Goal: Information Seeking & Learning: Understand process/instructions

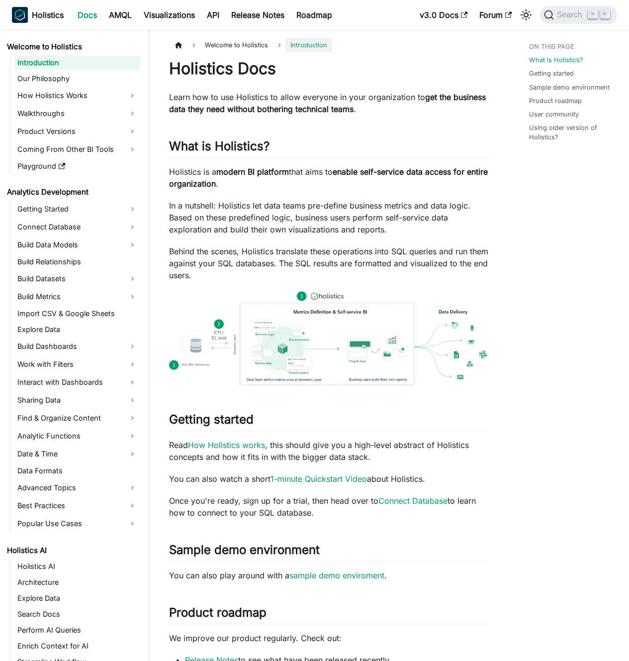
click at [260, 224] on p "In a nutshell: Holistics let data teams pre-define business metrics and data lo…" at bounding box center [329, 218] width 320 height 36
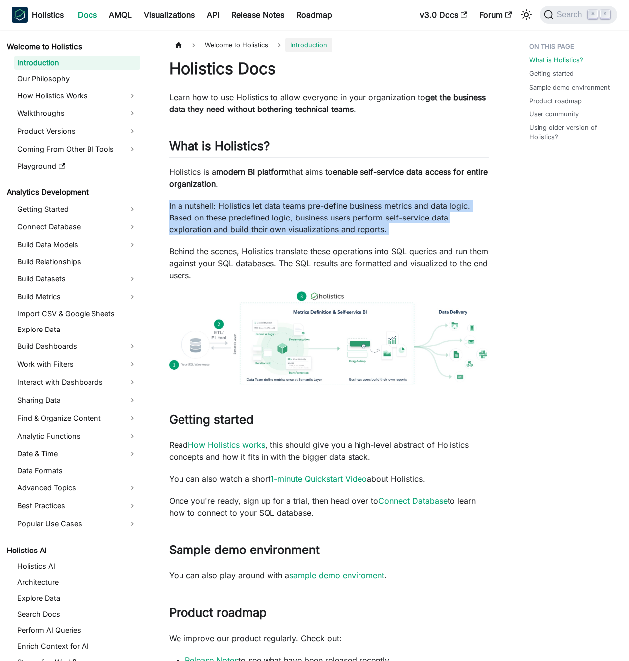
click at [260, 224] on p "In a nutshell: Holistics let data teams pre-define business metrics and data lo…" at bounding box center [329, 218] width 320 height 36
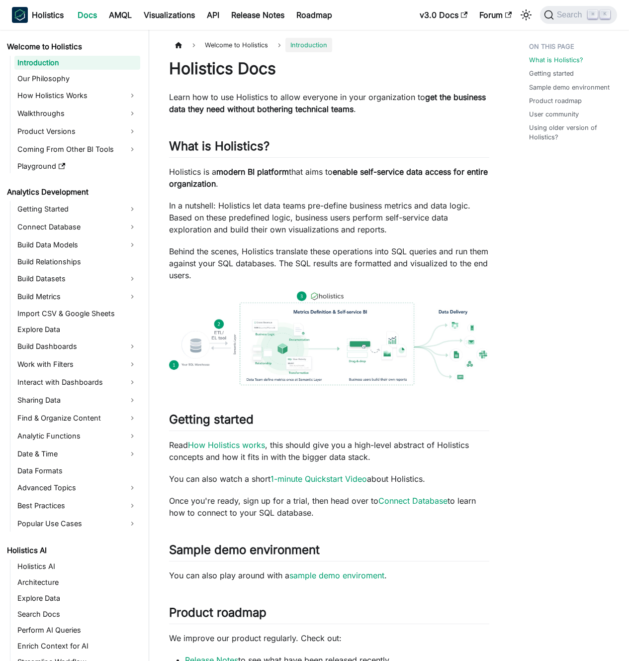
click at [265, 220] on p "In a nutshell: Holistics let data teams pre-define business metrics and data lo…" at bounding box center [329, 218] width 320 height 36
click at [76, 227] on link "Connect Database" at bounding box center [77, 227] width 126 height 16
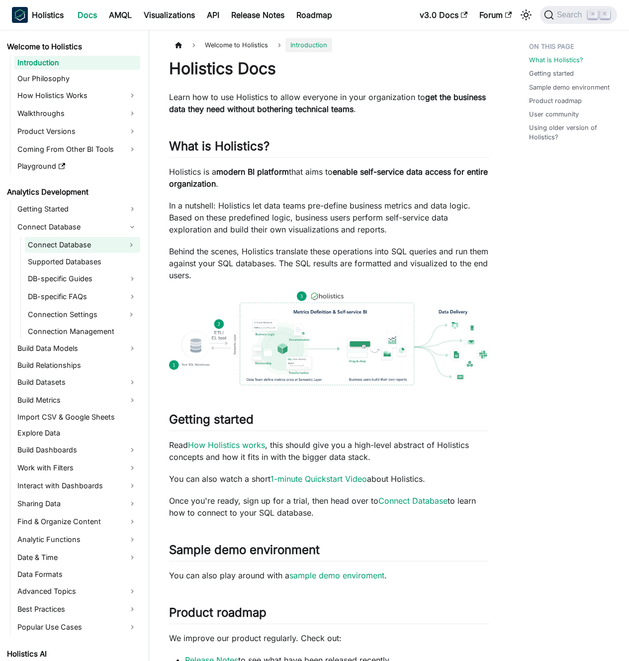
click at [86, 248] on link "Connect Database" at bounding box center [74, 245] width 98 height 16
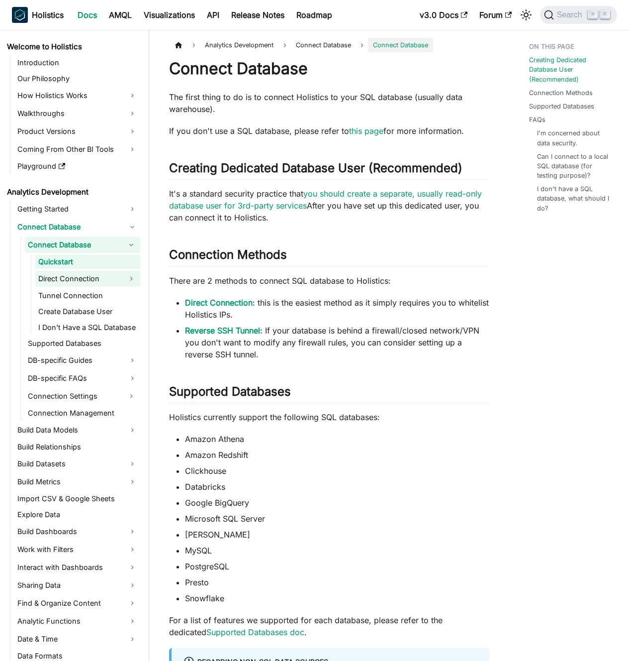
click at [85, 275] on link "Direct Connection" at bounding box center [78, 279] width 87 height 16
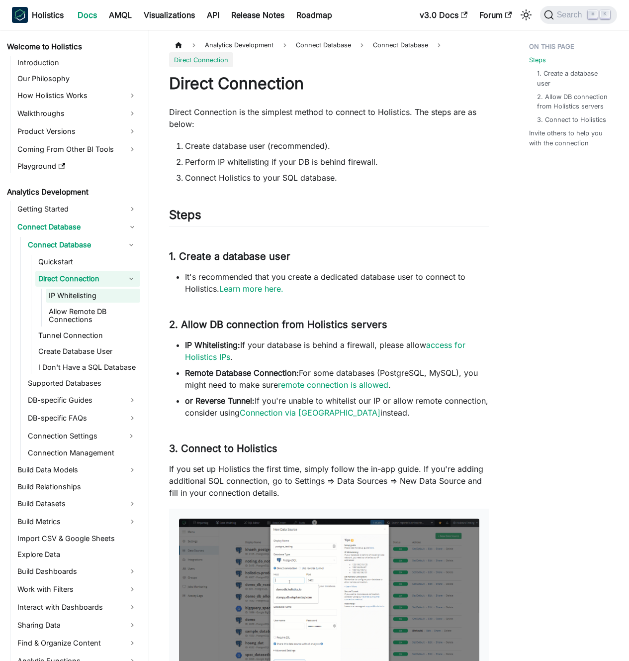
click at [86, 297] on link "IP Whitelisting" at bounding box center [93, 296] width 95 height 14
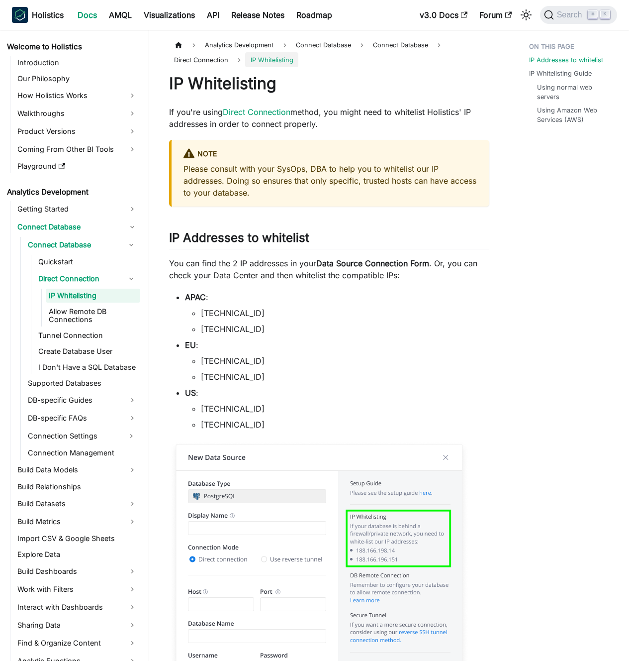
click at [307, 273] on p "You can find the 2 IP addresses in your Data Source Connection Form . Or, you c…" at bounding box center [329, 269] width 320 height 24
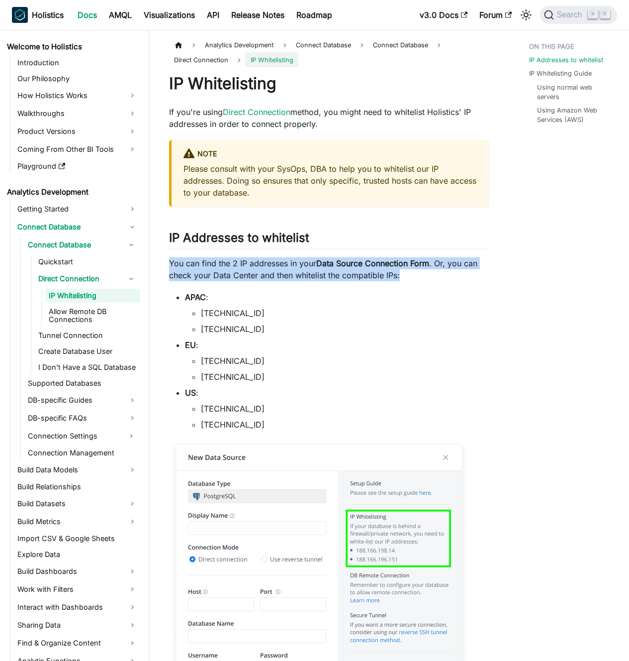
click at [307, 273] on p "You can find the 2 IP addresses in your Data Source Connection Form . Or, you c…" at bounding box center [329, 269] width 320 height 24
click at [298, 271] on p "You can find the 2 IP addresses in your Data Source Connection Form . Or, you c…" at bounding box center [329, 269] width 320 height 24
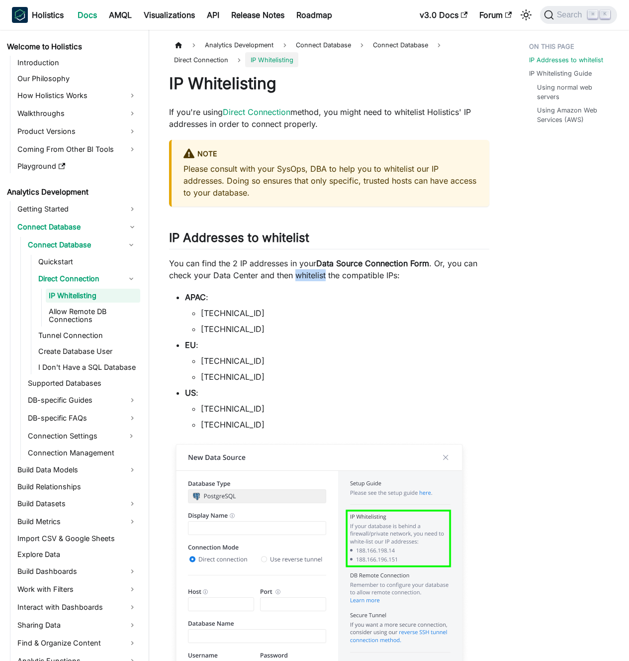
click at [298, 271] on p "You can find the 2 IP addresses in your Data Source Connection Form . Or, you c…" at bounding box center [329, 269] width 320 height 24
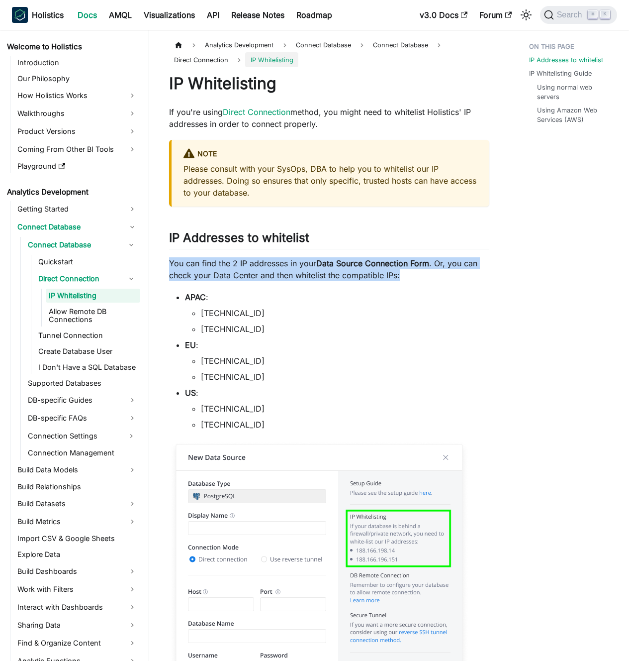
click at [298, 271] on p "You can find the 2 IP addresses in your Data Source Connection Form . Or, you c…" at bounding box center [329, 269] width 320 height 24
click at [305, 271] on p "You can find the 2 IP addresses in your Data Source Connection Form . Or, you c…" at bounding box center [329, 269] width 320 height 24
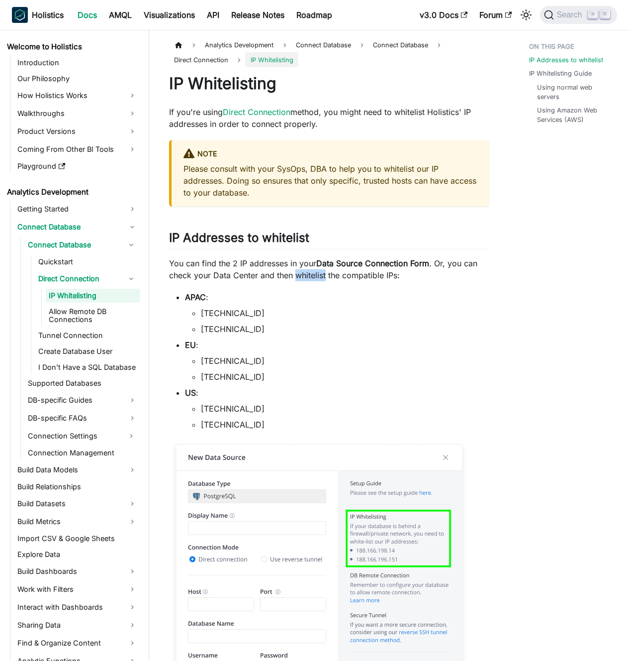
click at [305, 271] on p "You can find the 2 IP addresses in your Data Source Connection Form . Or, you c…" at bounding box center [329, 269] width 320 height 24
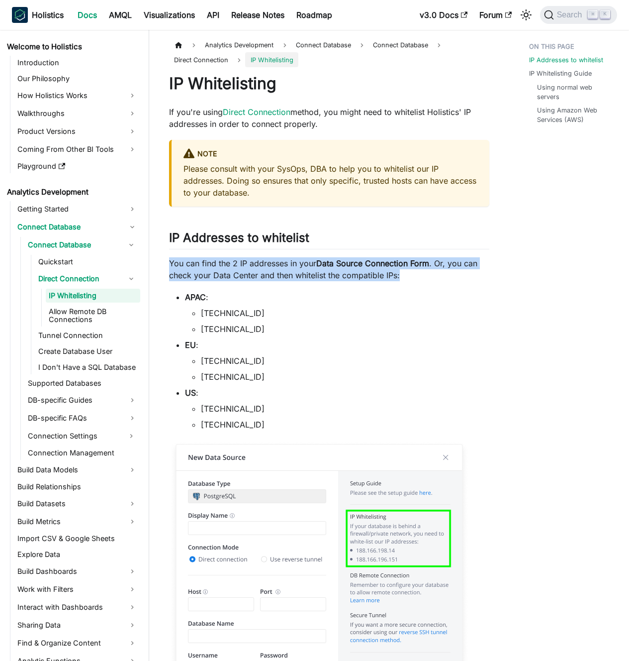
click at [305, 271] on p "You can find the 2 IP addresses in your Data Source Connection Form . Or, you c…" at bounding box center [329, 269] width 320 height 24
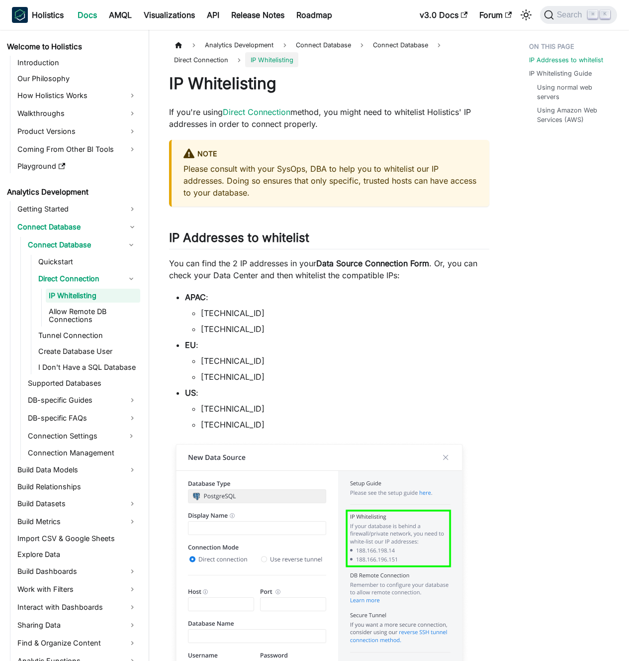
click at [309, 272] on p "You can find the 2 IP addresses in your Data Source Connection Form . Or, you c…" at bounding box center [329, 269] width 320 height 24
click at [323, 273] on p "You can find the 2 IP addresses in your Data Source Connection Form . Or, you c…" at bounding box center [329, 269] width 320 height 24
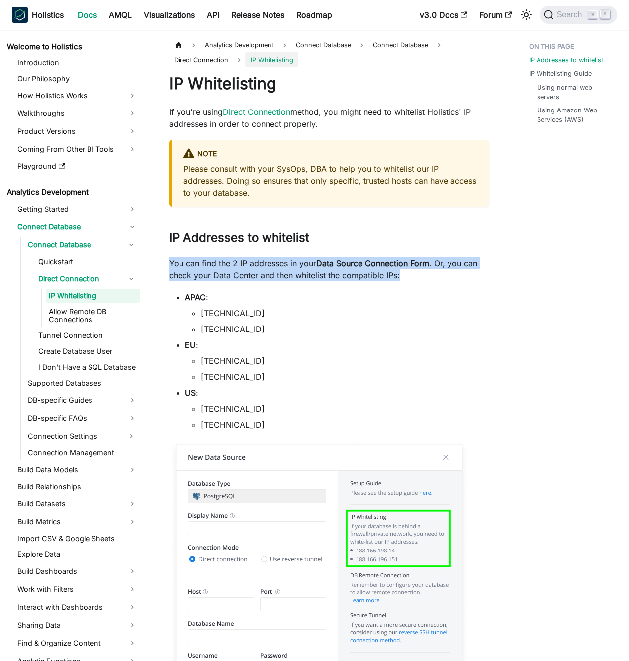
click at [323, 273] on p "You can find the 2 IP addresses in your Data Source Connection Form . Or, you c…" at bounding box center [329, 269] width 320 height 24
click at [320, 273] on p "You can find the 2 IP addresses in your Data Source Connection Form . Or, you c…" at bounding box center [329, 269] width 320 height 24
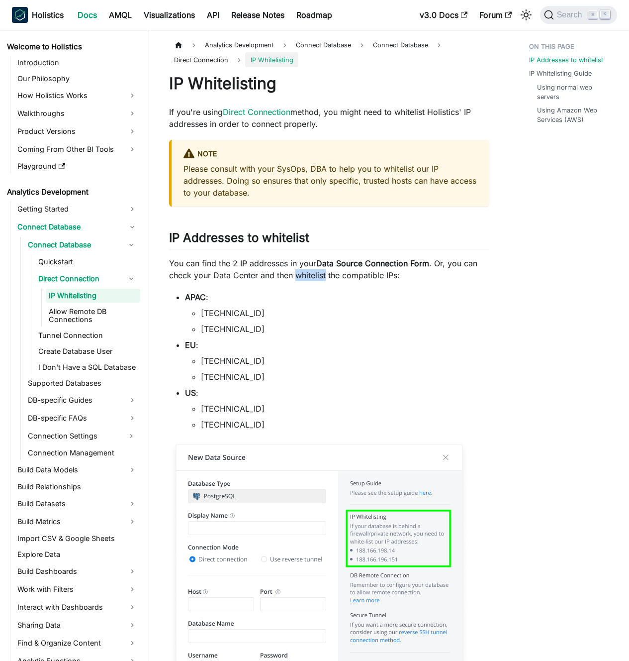
click at [320, 273] on p "You can find the 2 IP addresses in your Data Source Connection Form . Or, you c…" at bounding box center [329, 269] width 320 height 24
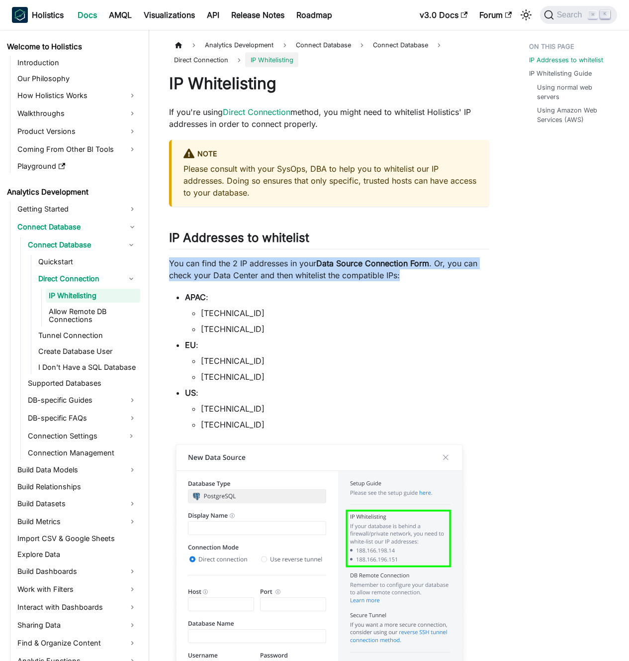
click at [320, 273] on p "You can find the 2 IP addresses in your Data Source Connection Form . Or, you c…" at bounding box center [329, 269] width 320 height 24
click at [317, 272] on p "You can find the 2 IP addresses in your Data Source Connection Form . Or, you c…" at bounding box center [329, 269] width 320 height 24
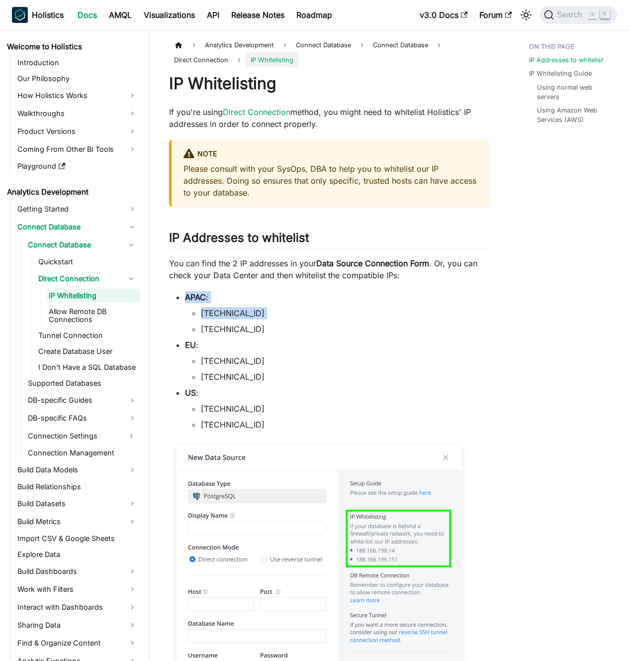
drag, startPoint x: 312, startPoint y: 295, endPoint x: 313, endPoint y: 322, distance: 27.4
click at [313, 322] on li "APAC : [TECHNICAL_ID] [TECHNICAL_ID]" at bounding box center [337, 313] width 305 height 44
click at [313, 322] on ul "[TECHNICAL_ID] [TECHNICAL_ID]" at bounding box center [337, 321] width 305 height 28
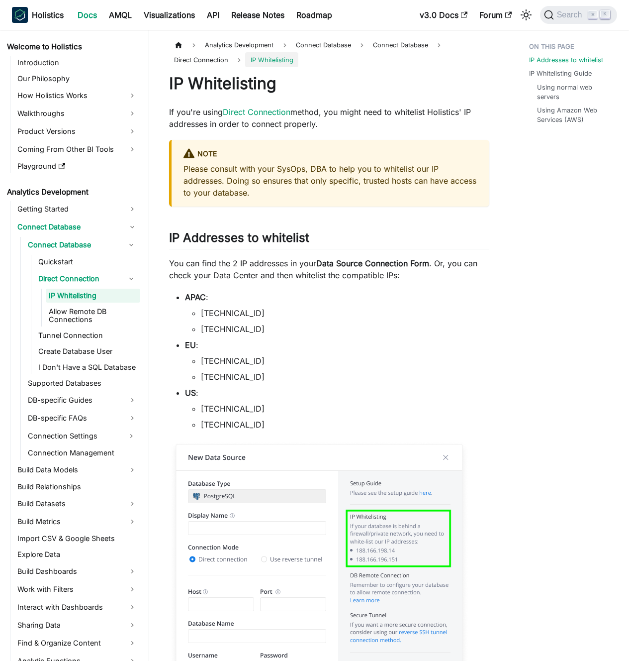
click at [316, 323] on li "[TECHNICAL_ID]" at bounding box center [345, 329] width 289 height 12
click at [322, 324] on li "[TECHNICAL_ID]" at bounding box center [345, 329] width 289 height 12
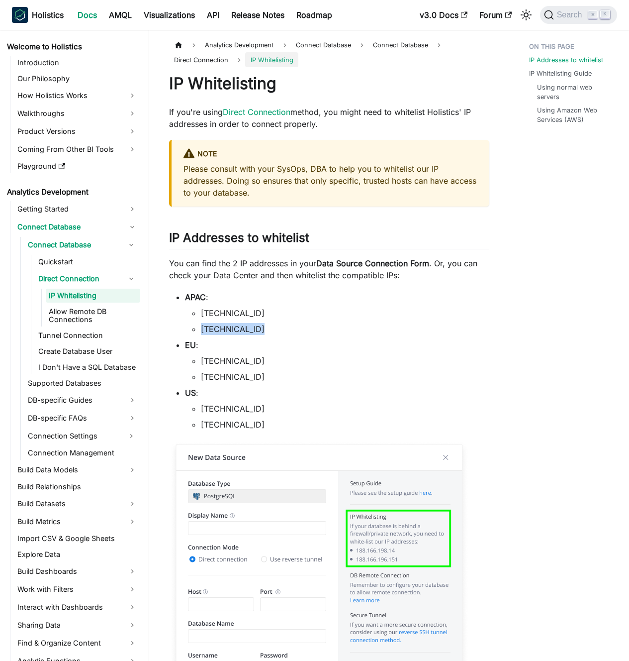
click at [322, 324] on li "[TECHNICAL_ID]" at bounding box center [345, 329] width 289 height 12
click at [317, 323] on li "[TECHNICAL_ID]" at bounding box center [345, 329] width 289 height 12
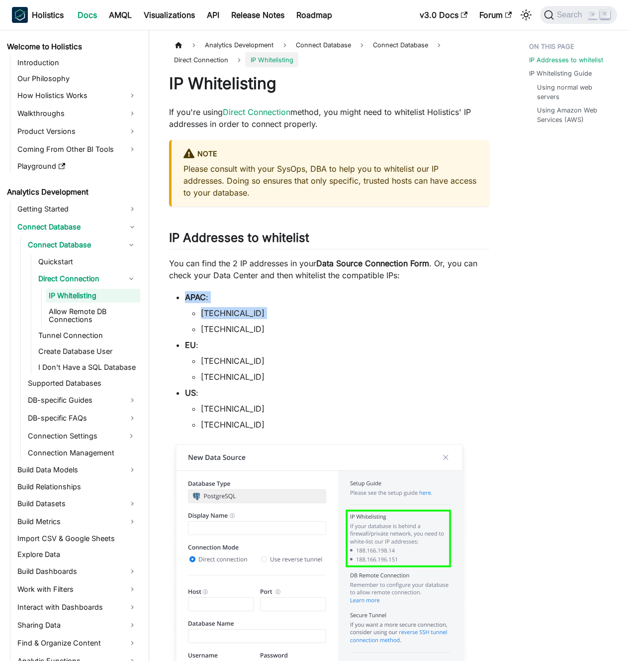
click at [318, 321] on ul "[TECHNICAL_ID] [TECHNICAL_ID]" at bounding box center [337, 321] width 305 height 28
drag, startPoint x: 262, startPoint y: 329, endPoint x: 199, endPoint y: 311, distance: 66.0
click at [199, 311] on ul "[TECHNICAL_ID] [TECHNICAL_ID]" at bounding box center [337, 321] width 305 height 28
copy ul "[TECHNICAL_ID] [TECHNICAL_ID]"
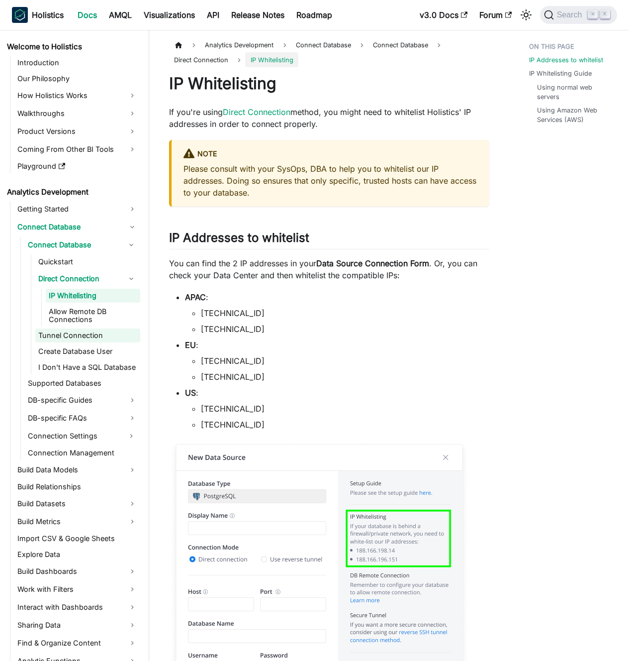
click at [73, 333] on link "Tunnel Connection" at bounding box center [87, 335] width 105 height 14
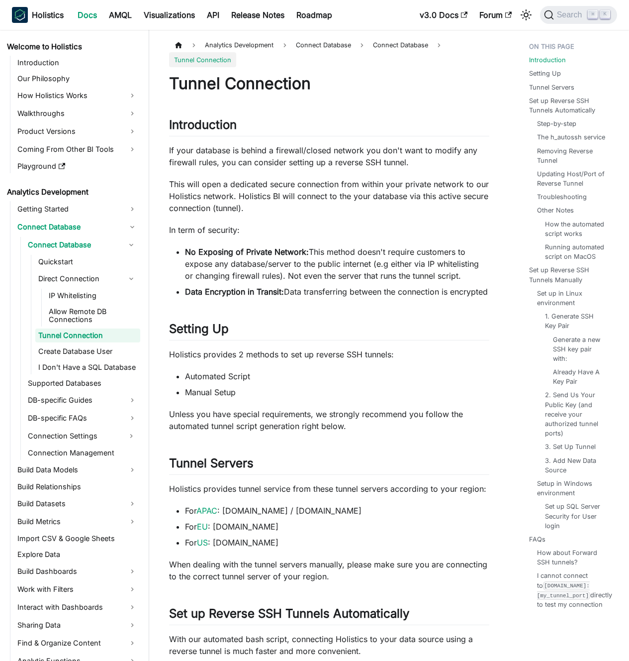
click at [274, 280] on li "No Exposing of Private Network: This method doesn't require customers to expose…" at bounding box center [337, 264] width 305 height 36
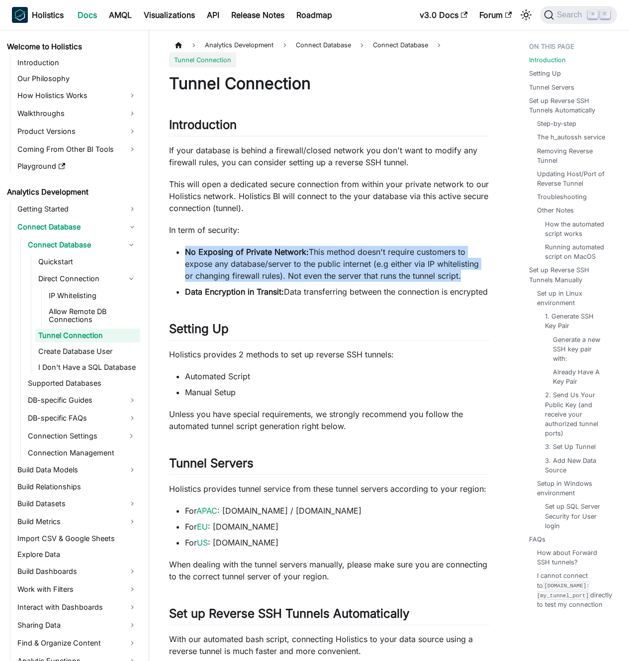
click at [274, 280] on li "No Exposing of Private Network: This method doesn't require customers to expose…" at bounding box center [337, 264] width 305 height 36
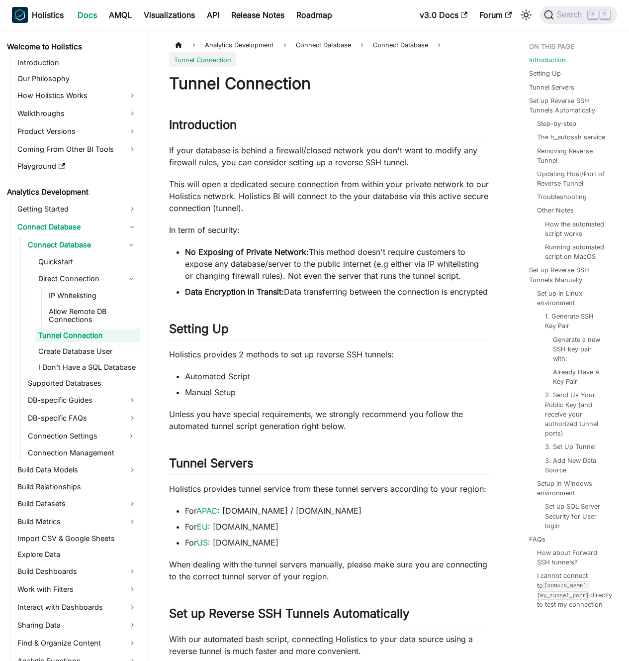
click at [283, 264] on li "No Exposing of Private Network: This method doesn't require customers to expose…" at bounding box center [337, 264] width 305 height 36
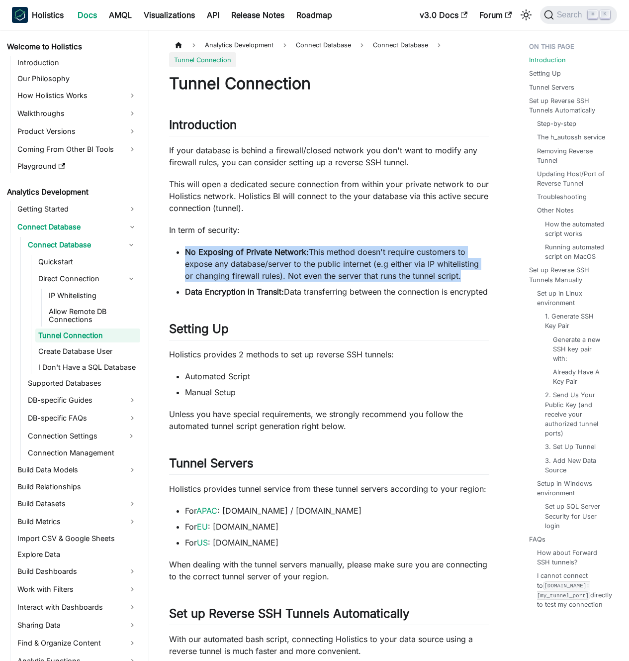
click at [283, 264] on li "No Exposing of Private Network: This method doesn't require customers to expose…" at bounding box center [337, 264] width 305 height 36
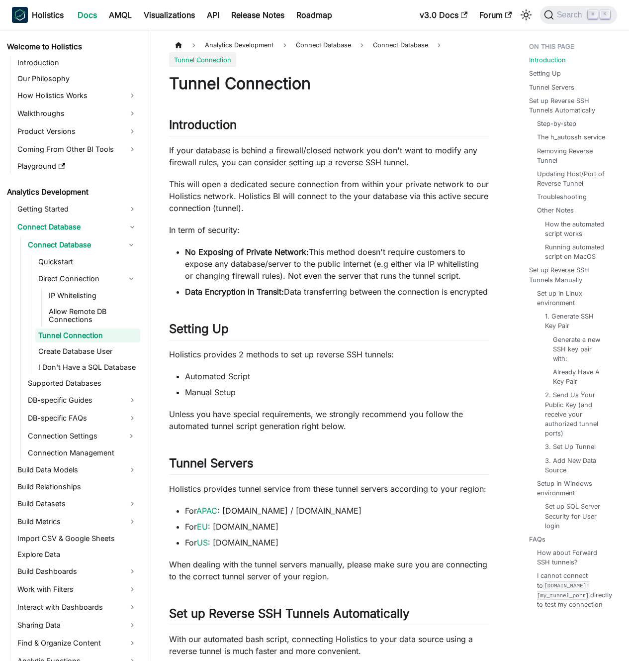
click at [294, 263] on li "No Exposing of Private Network: This method doesn't require customers to expose…" at bounding box center [337, 264] width 305 height 36
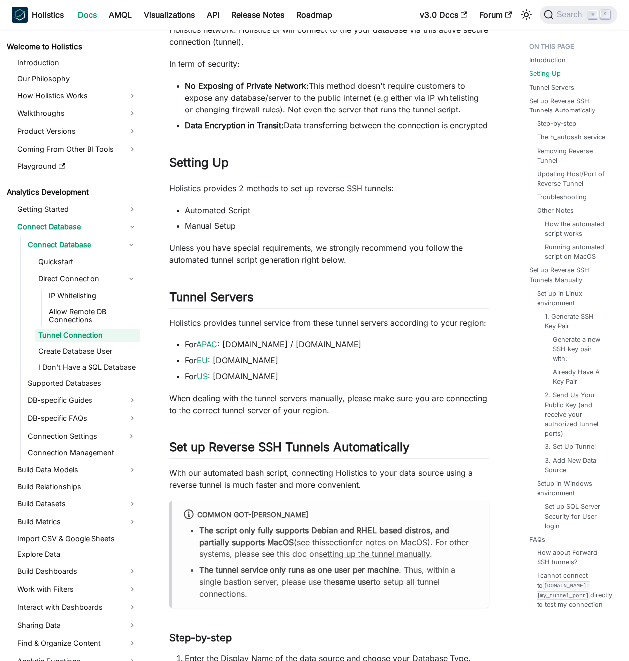
scroll to position [223, 0]
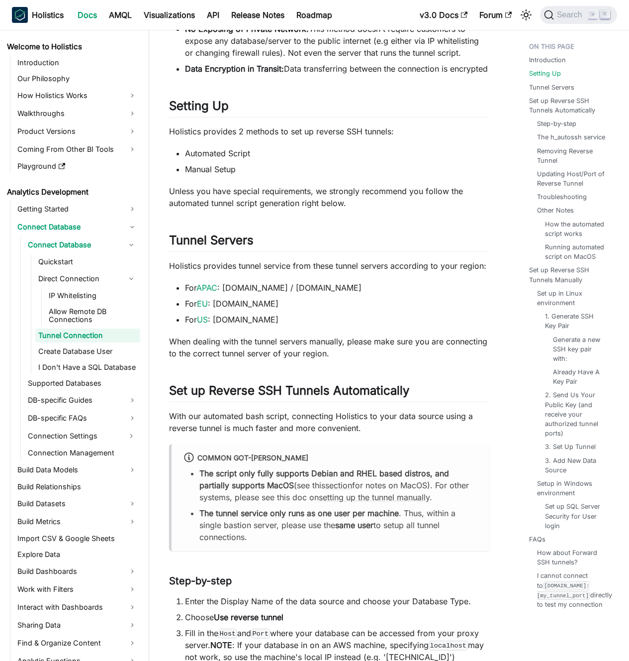
click at [302, 294] on li "For APAC : [DOMAIN_NAME] / [DOMAIN_NAME]" at bounding box center [337, 288] width 305 height 12
click at [309, 294] on li "For APAC : [DOMAIN_NAME] / [DOMAIN_NAME]" at bounding box center [337, 288] width 305 height 12
click at [315, 272] on p "Holistics provides tunnel service from these tunnel servers according to your r…" at bounding box center [329, 266] width 320 height 12
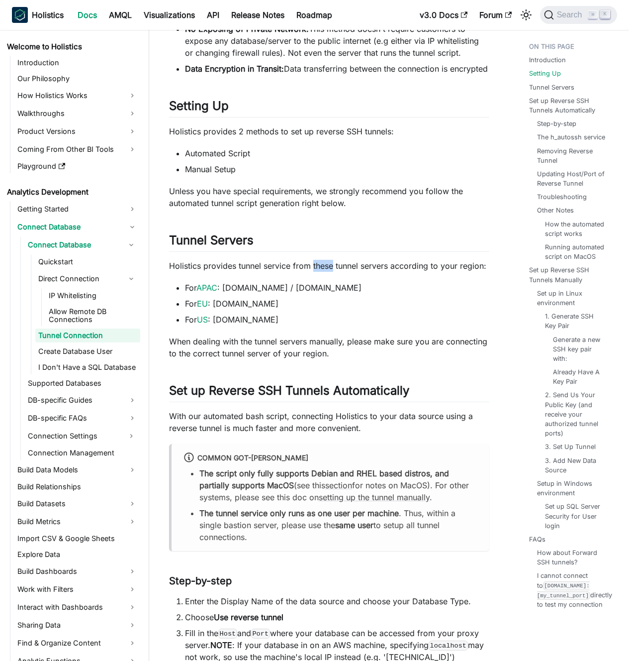
click at [315, 272] on p "Holistics provides tunnel service from these tunnel servers according to your r…" at bounding box center [329, 266] width 320 height 12
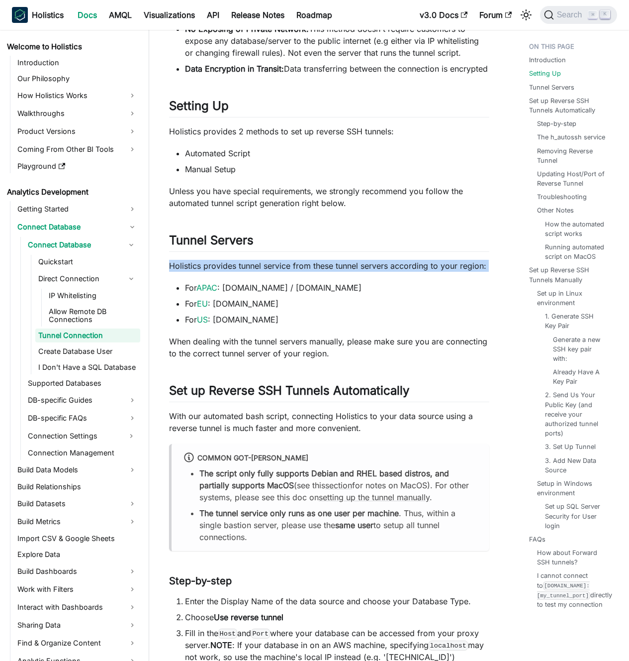
click at [315, 272] on p "Holistics provides tunnel service from these tunnel servers according to your r…" at bounding box center [329, 266] width 320 height 12
click at [307, 272] on p "Holistics provides tunnel service from these tunnel servers according to your r…" at bounding box center [329, 266] width 320 height 12
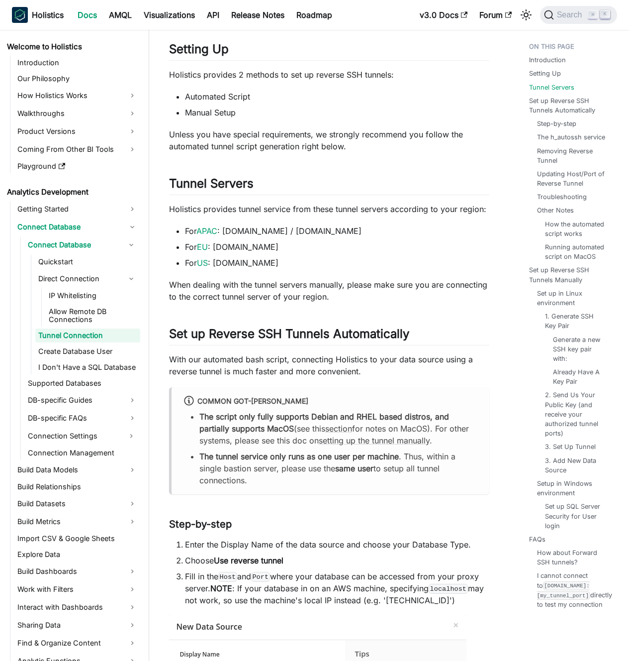
scroll to position [326, 0]
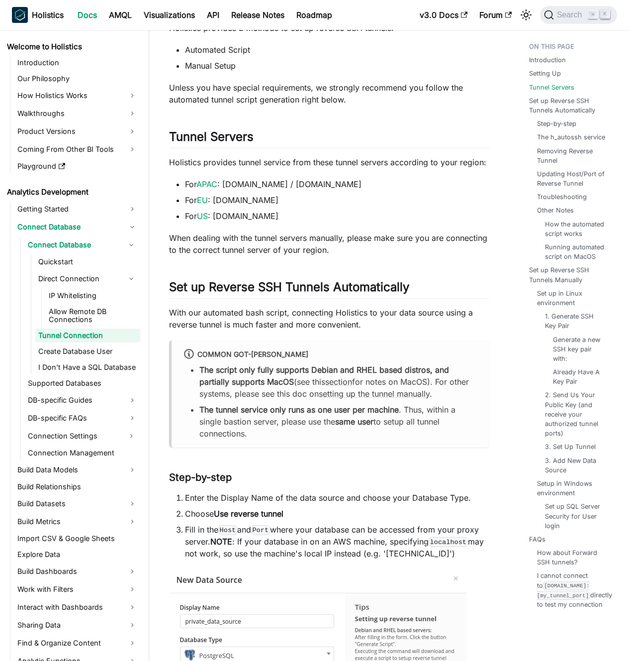
click at [297, 330] on p "With our automated bash script, connecting Holistics to your data source using …" at bounding box center [329, 319] width 320 height 24
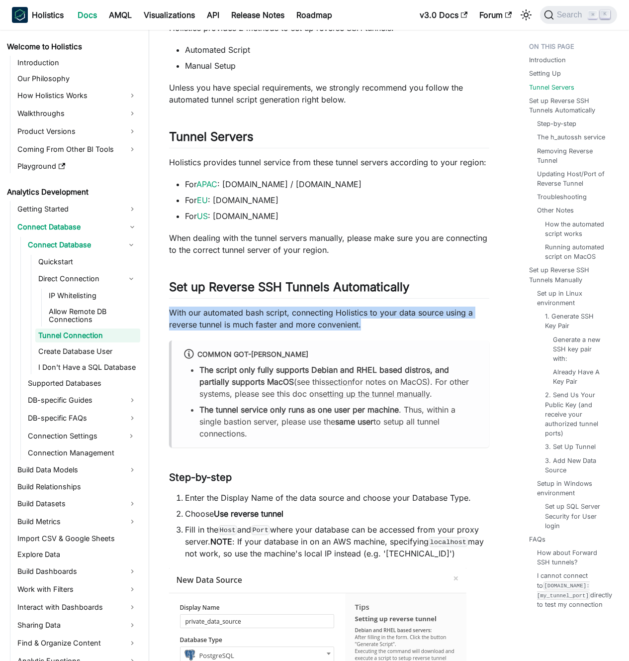
click at [297, 330] on p "With our automated bash script, connecting Holistics to your data source using …" at bounding box center [329, 319] width 320 height 24
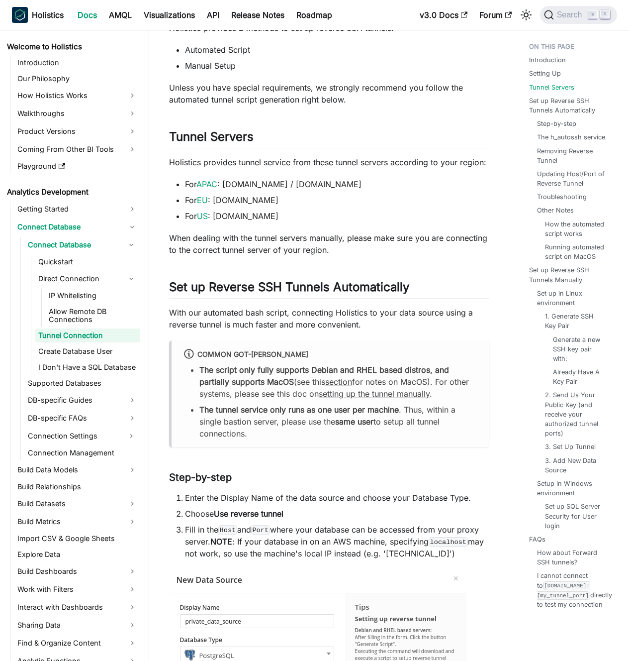
click at [313, 330] on p "With our automated bash script, connecting Holistics to your data source using …" at bounding box center [329, 319] width 320 height 24
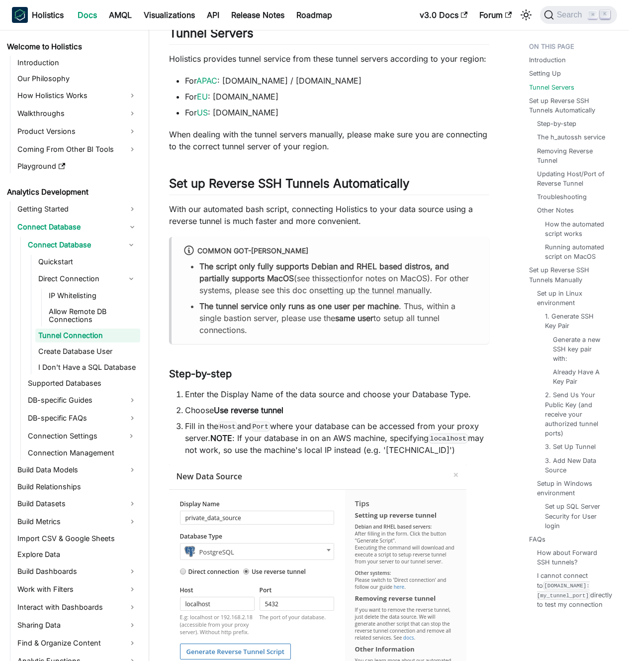
scroll to position [430, 0]
click at [306, 416] on li "Choose Use reverse tunnel" at bounding box center [337, 410] width 305 height 12
click at [296, 431] on li "Fill in the Host and Port where your database can be accessed from your proxy s…" at bounding box center [337, 437] width 305 height 36
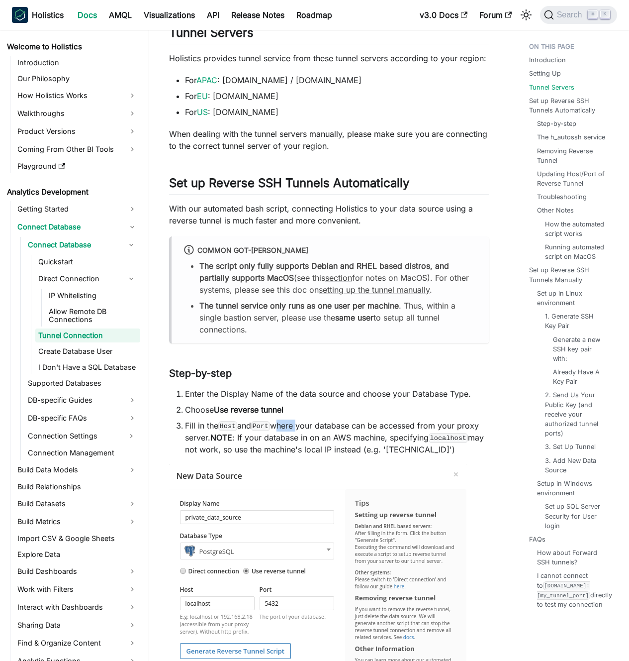
click at [296, 431] on li "Fill in the Host and Port where your database can be accessed from your proxy s…" at bounding box center [337, 437] width 305 height 36
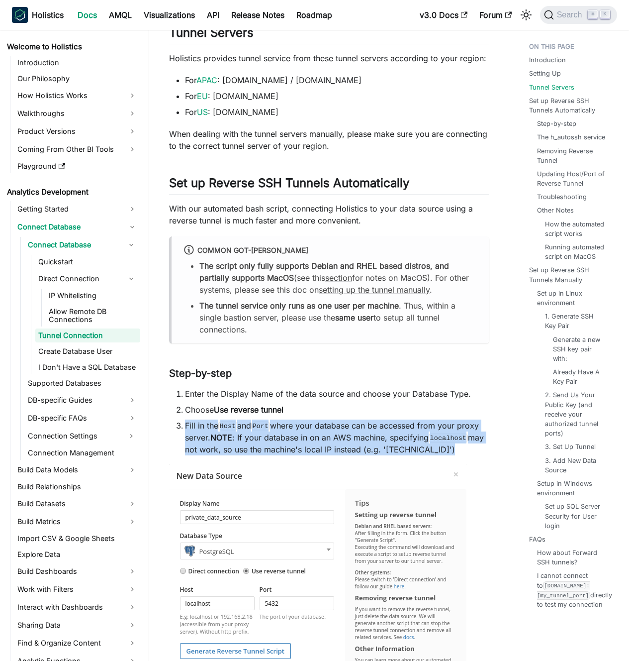
click at [296, 431] on li "Fill in the Host and Port where your database can be accessed from your proxy s…" at bounding box center [337, 437] width 305 height 36
click at [308, 434] on li "Fill in the Host and Port where your database can be accessed from your proxy s…" at bounding box center [337, 437] width 305 height 36
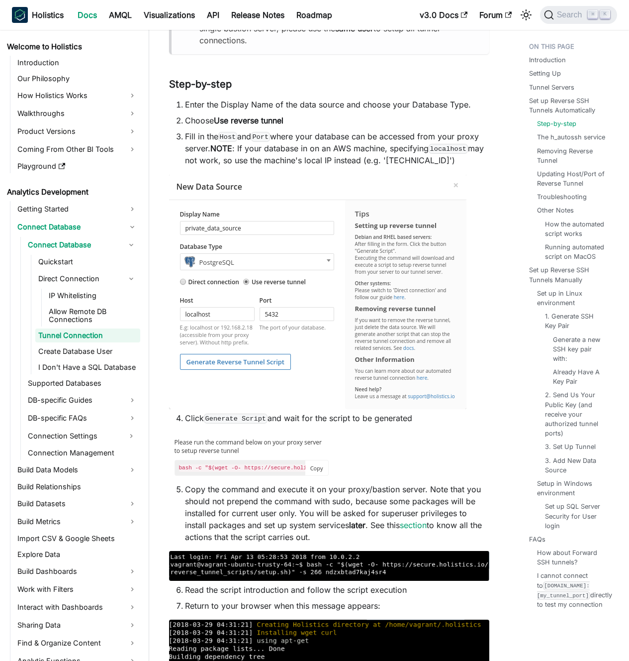
scroll to position [831, 0]
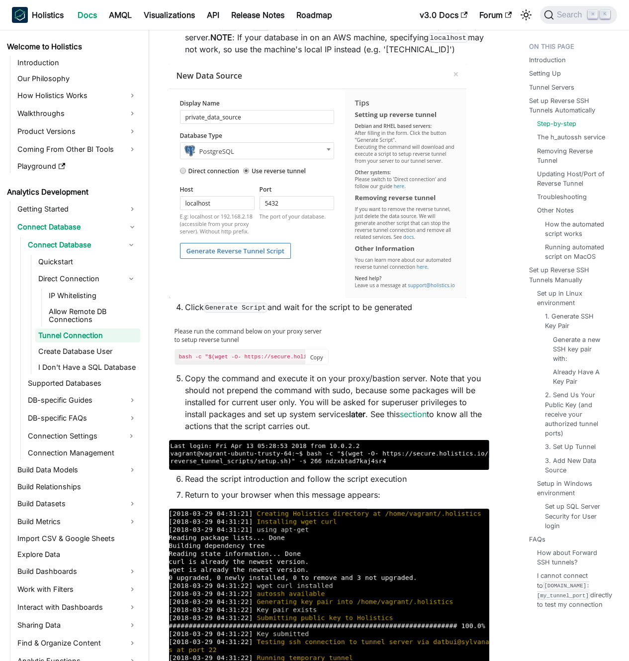
click at [311, 412] on li "Copy the command and execute it on your proxy/bastion server. Note that you sho…" at bounding box center [337, 402] width 305 height 60
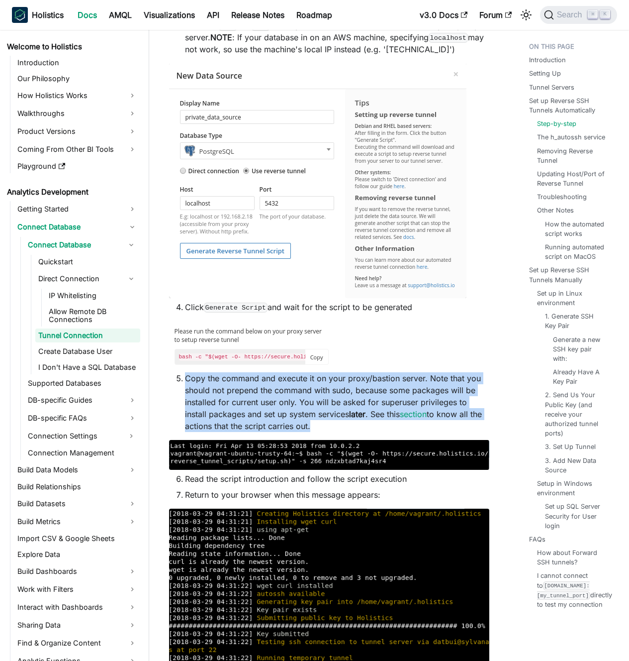
click at [311, 412] on li "Copy the command and execute it on your proxy/bastion server. Note that you sho…" at bounding box center [337, 402] width 305 height 60
click at [300, 410] on li "Copy the command and execute it on your proxy/bastion server. Note that you sho…" at bounding box center [337, 402] width 305 height 60
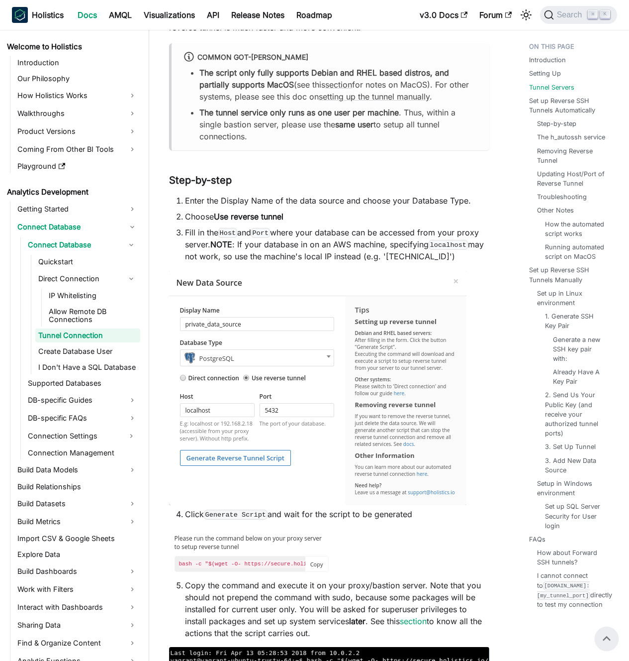
scroll to position [382, 0]
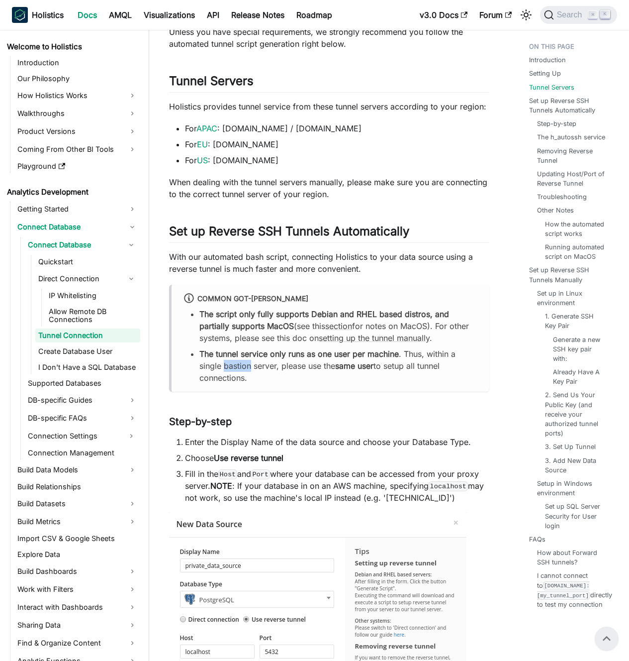
click at [248, 384] on li "The tunnel service only runs as one user per machine . Thus, within a single ba…" at bounding box center [339, 366] width 278 height 36
click at [240, 378] on li "The tunnel service only runs as one user per machine . Thus, within a single ba…" at bounding box center [339, 366] width 278 height 36
drag, startPoint x: 240, startPoint y: 378, endPoint x: 270, endPoint y: 377, distance: 29.9
click at [270, 377] on li "The tunnel service only runs as one user per machine . Thus, within a single ba…" at bounding box center [339, 366] width 278 height 36
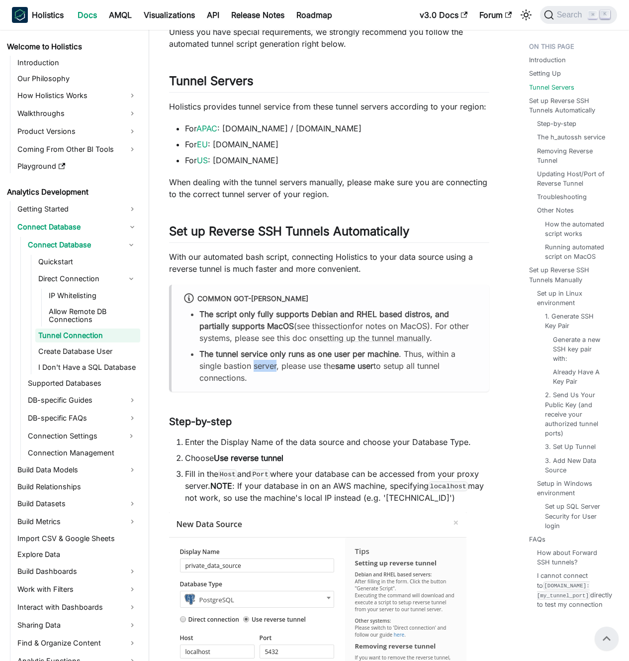
click at [270, 377] on li "The tunnel service only runs as one user per machine . Thus, within a single ba…" at bounding box center [339, 366] width 278 height 36
click at [260, 376] on li "The tunnel service only runs as one user per machine . Thus, within a single ba…" at bounding box center [339, 366] width 278 height 36
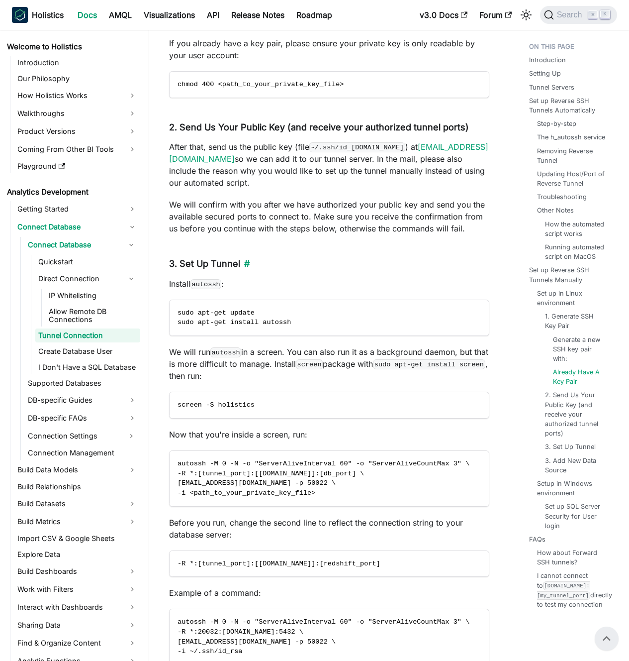
scroll to position [3883, 0]
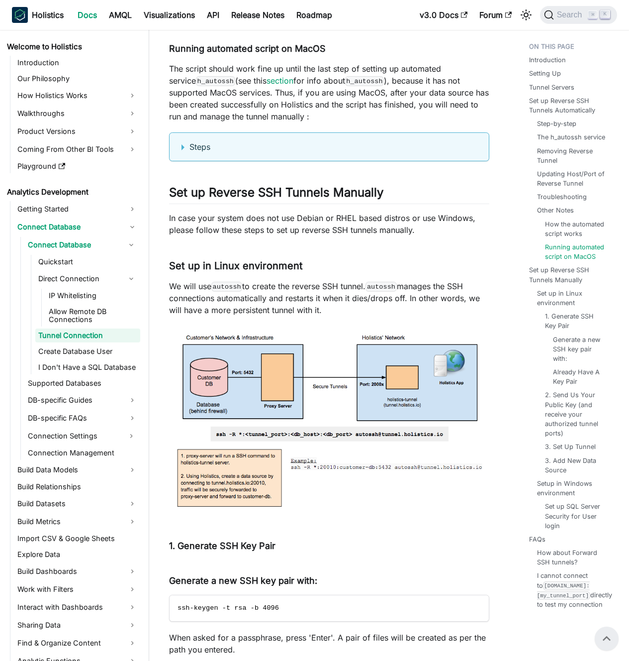
click at [291, 298] on p "We will use autossh to create the reverse SSH tunnel. autossh manages the SSH c…" at bounding box center [329, 298] width 320 height 36
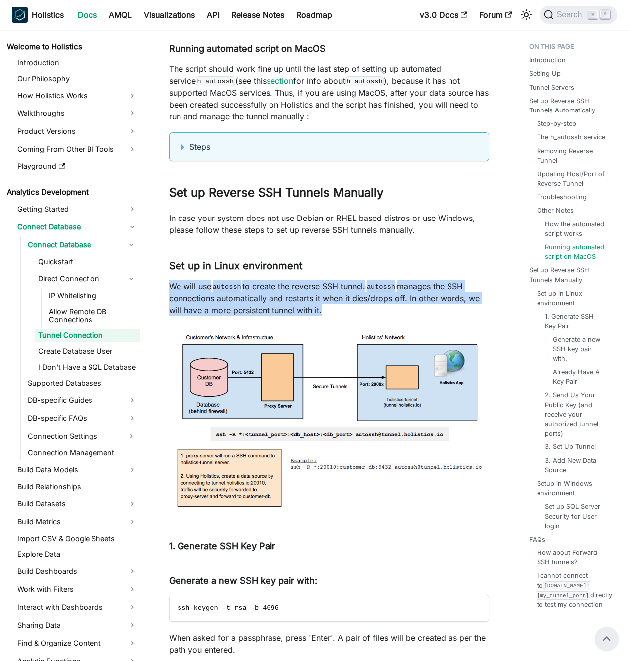
click at [291, 298] on p "We will use autossh to create the reverse SSH tunnel. autossh manages the SSH c…" at bounding box center [329, 298] width 320 height 36
click at [287, 296] on p "We will use autossh to create the reverse SSH tunnel. autossh manages the SSH c…" at bounding box center [329, 298] width 320 height 36
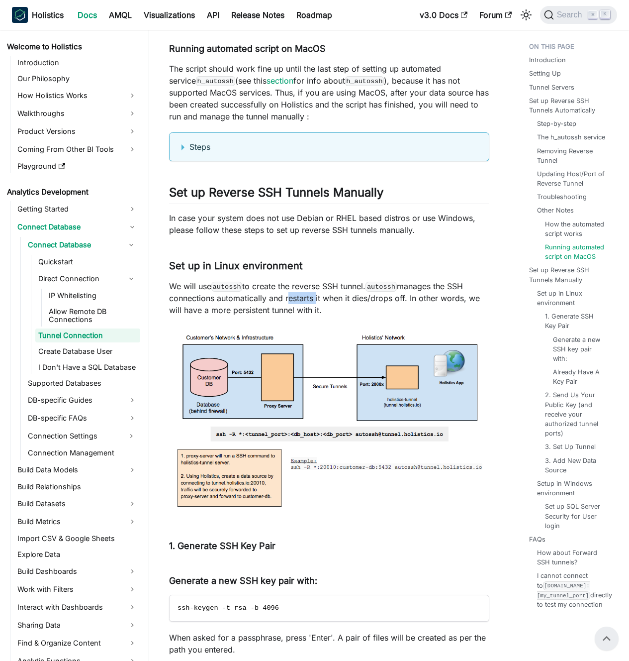
click at [287, 296] on p "We will use autossh to create the reverse SSH tunnel. autossh manages the SSH c…" at bounding box center [329, 298] width 320 height 36
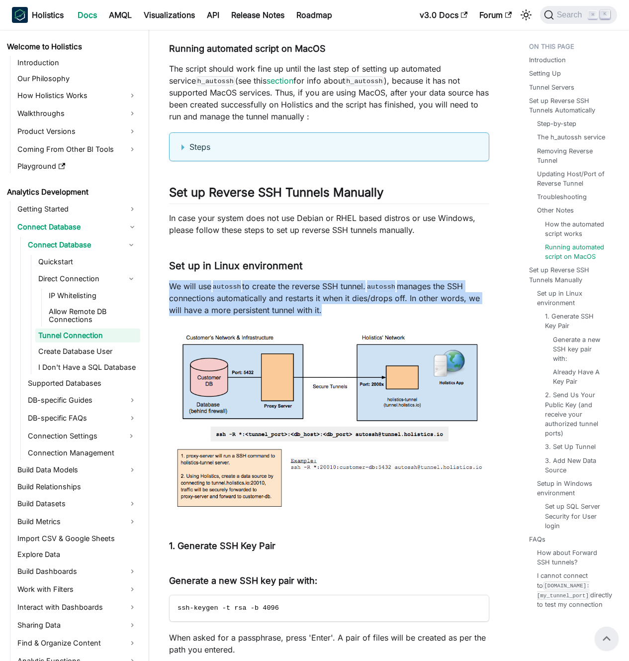
click at [287, 296] on p "We will use autossh to create the reverse SSH tunnel. autossh manages the SSH c…" at bounding box center [329, 298] width 320 height 36
click at [280, 295] on p "We will use autossh to create the reverse SSH tunnel. autossh manages the SSH c…" at bounding box center [329, 298] width 320 height 36
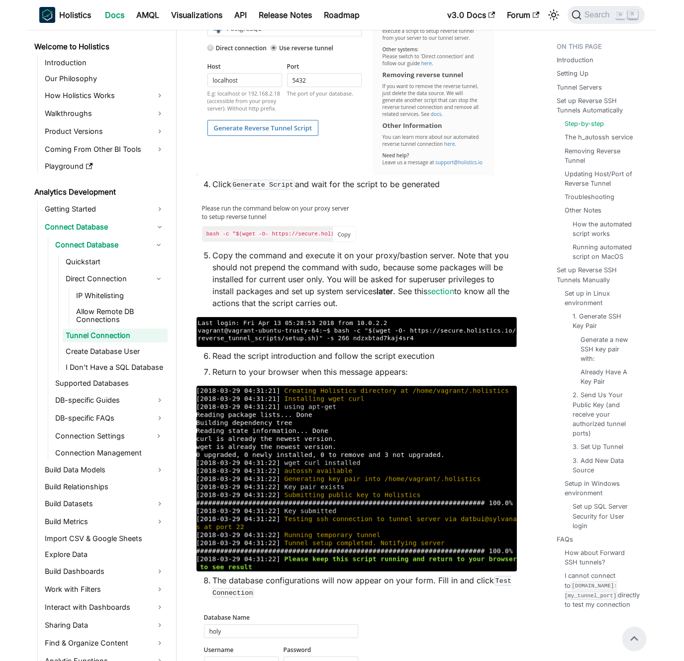
scroll to position [825, 0]
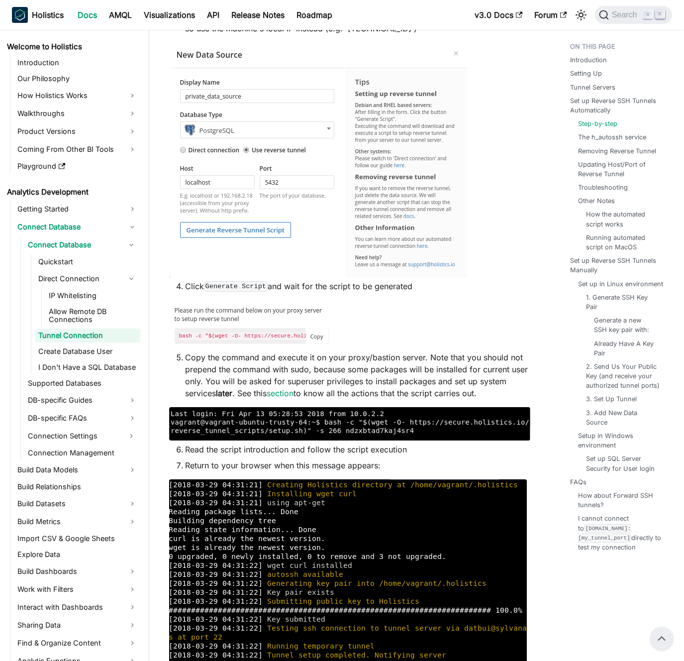
click at [345, 289] on li "Click Generate Script and wait for the script to be generated" at bounding box center [357, 286] width 345 height 12
click at [340, 288] on li "Click Generate Script and wait for the script to be generated" at bounding box center [357, 286] width 345 height 12
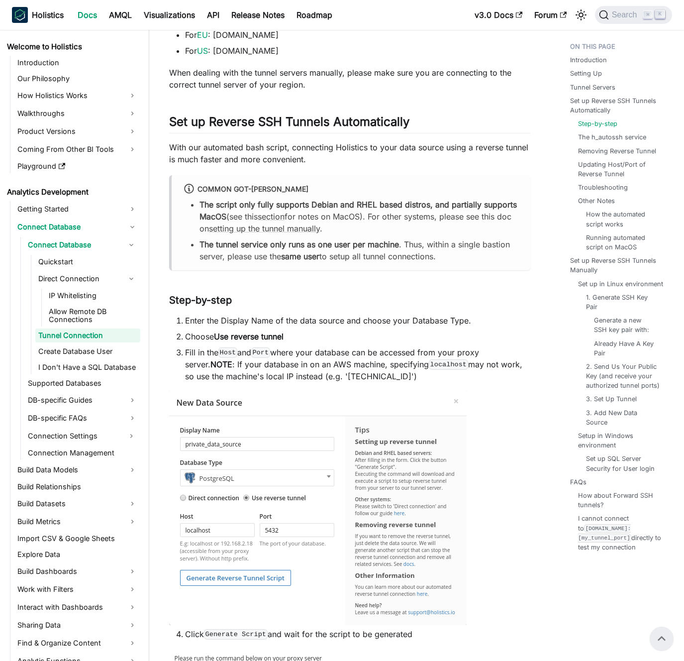
scroll to position [335, 0]
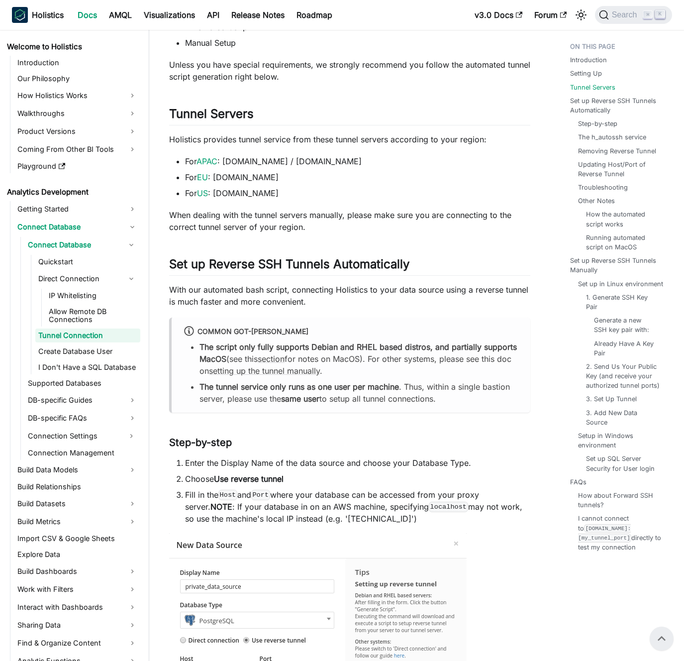
click at [315, 290] on p "With our automated bash script, connecting Holistics to your data source using …" at bounding box center [349, 296] width 361 height 24
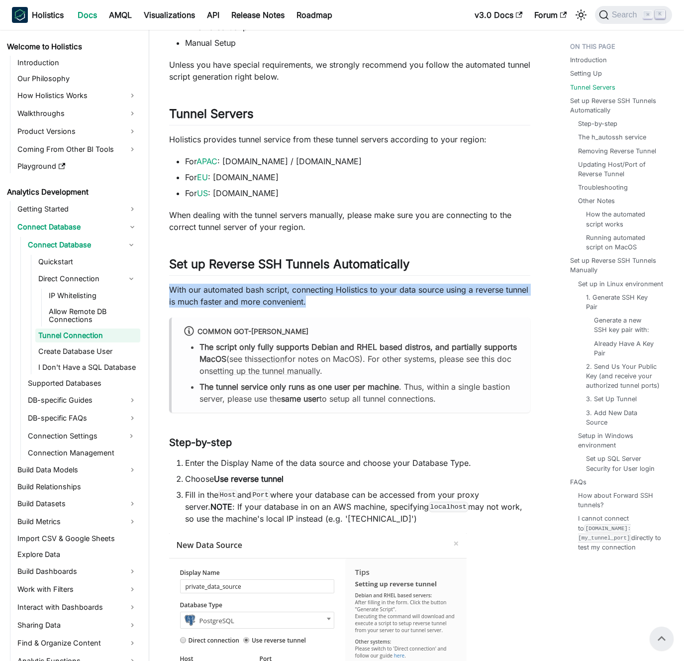
click at [315, 290] on p "With our automated bash script, connecting Holistics to your data source using …" at bounding box center [349, 296] width 361 height 24
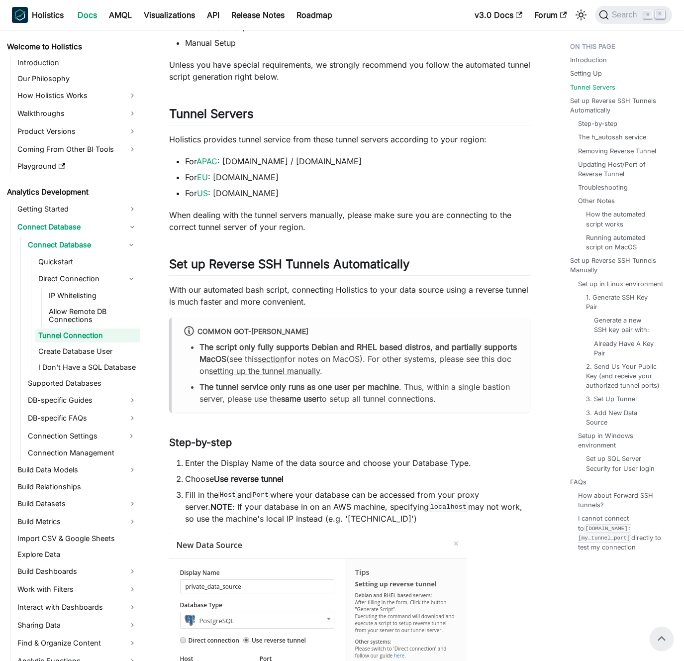
click at [310, 289] on p "With our automated bash script, connecting Holistics to your data source using …" at bounding box center [349, 296] width 361 height 24
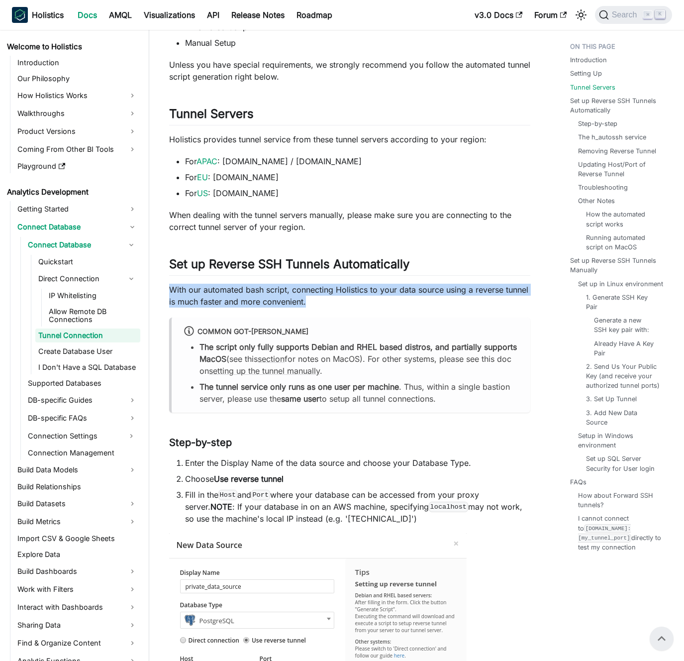
click at [310, 289] on p "With our automated bash script, connecting Holistics to your data source using …" at bounding box center [349, 296] width 361 height 24
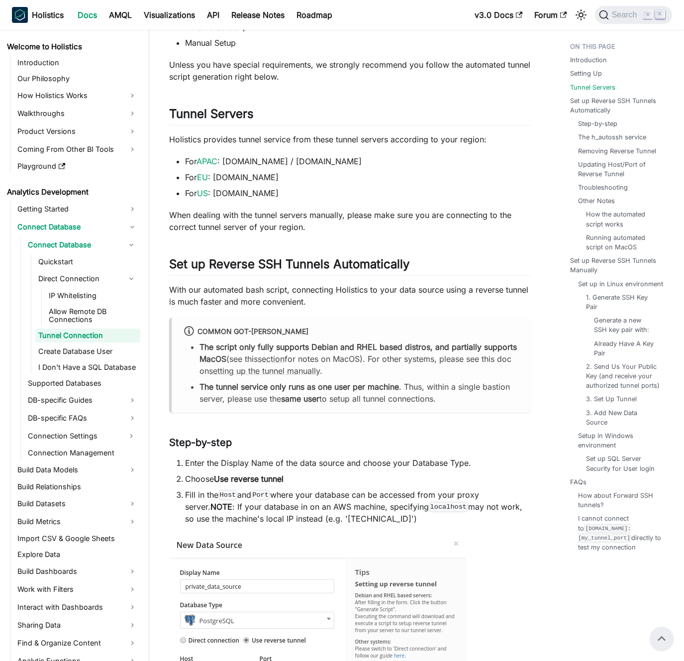
click at [307, 288] on p "With our automated bash script, connecting Holistics to your data source using …" at bounding box center [349, 296] width 361 height 24
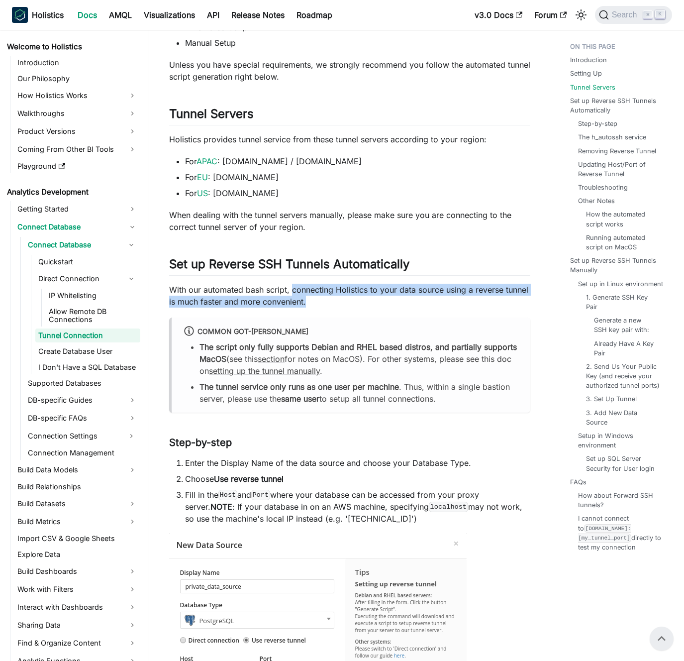
drag, startPoint x: 307, startPoint y: 288, endPoint x: 317, endPoint y: 300, distance: 15.2
click at [317, 300] on p "With our automated bash script, connecting Holistics to your data source using …" at bounding box center [349, 296] width 361 height 24
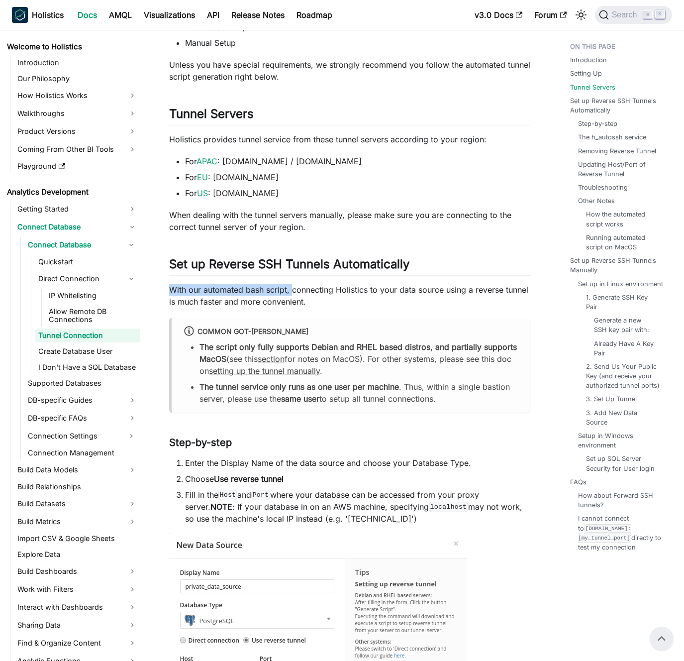
click at [317, 300] on p "With our automated bash script, connecting Holistics to your data source using …" at bounding box center [349, 296] width 361 height 24
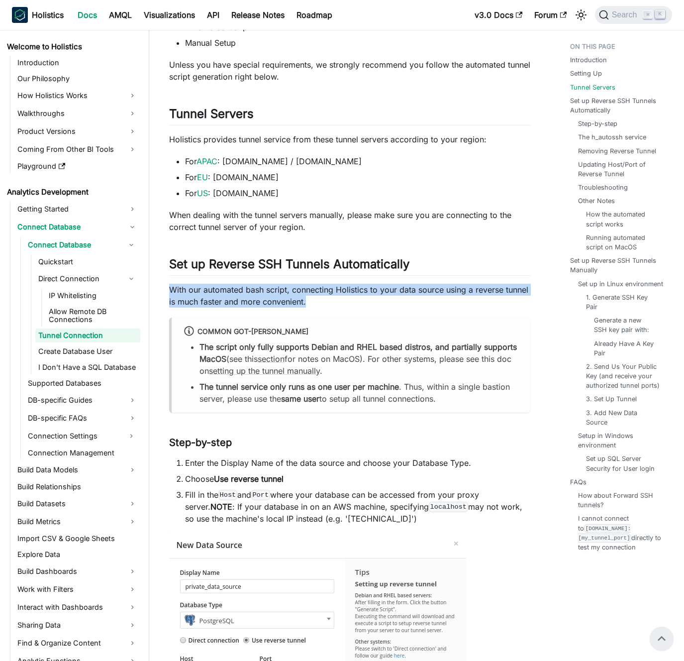
click at [317, 300] on p "With our automated bash script, connecting Holistics to your data source using …" at bounding box center [349, 296] width 361 height 24
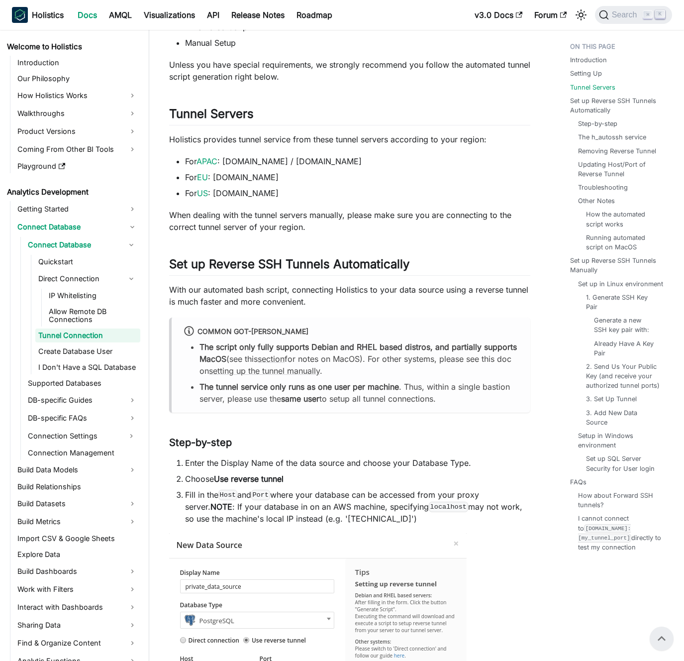
click at [323, 301] on p "With our automated bash script, connecting Holistics to your data source using …" at bounding box center [349, 296] width 361 height 24
click at [317, 371] on link "setting up the tunnel manually" at bounding box center [264, 371] width 111 height 10
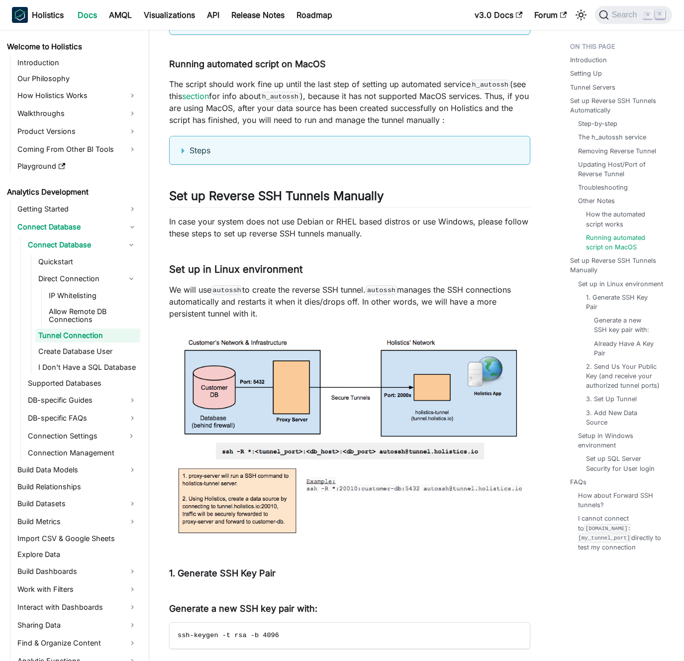
click at [317, 371] on img at bounding box center [349, 434] width 361 height 211
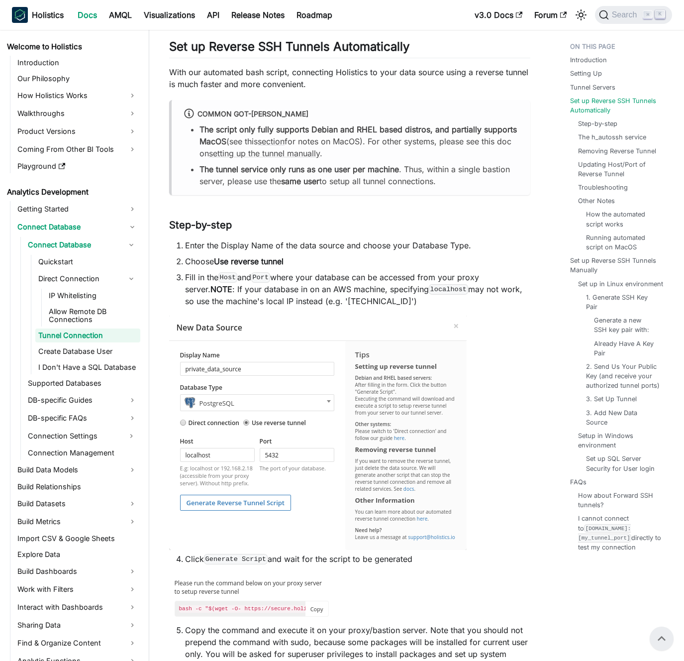
scroll to position [330, 0]
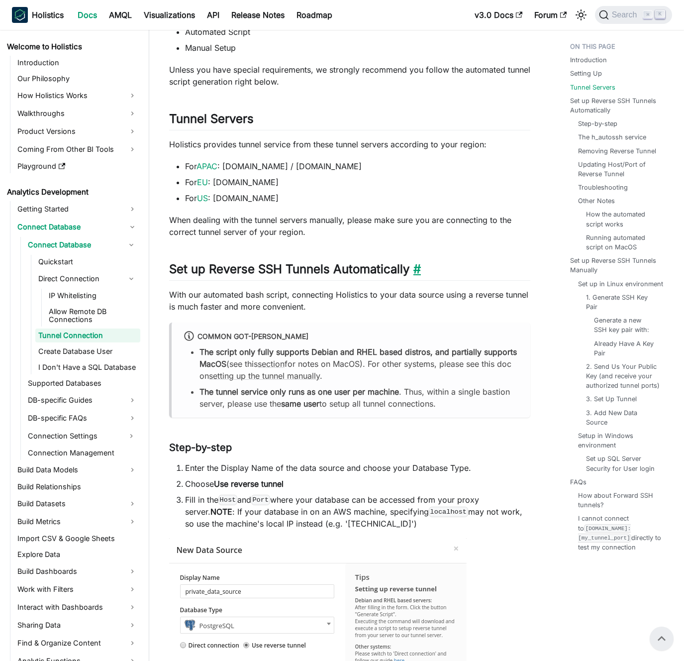
click at [416, 271] on link "​" at bounding box center [415, 269] width 11 height 14
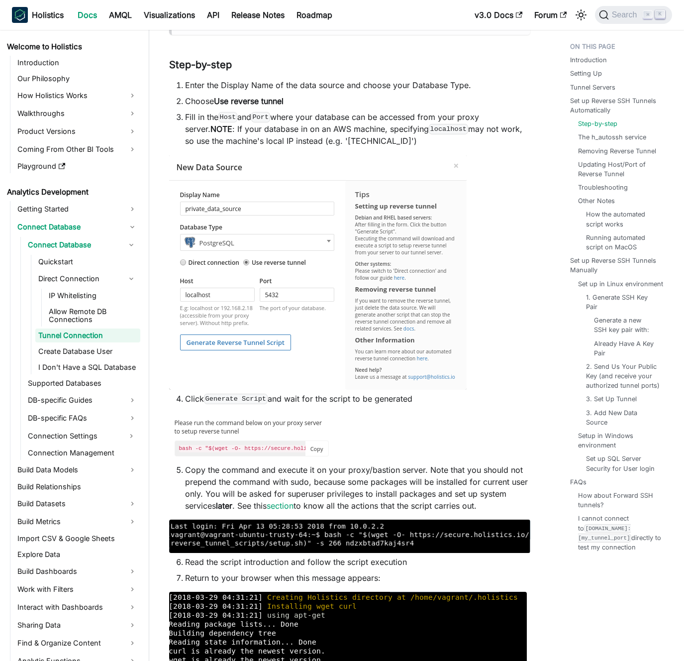
scroll to position [728, 0]
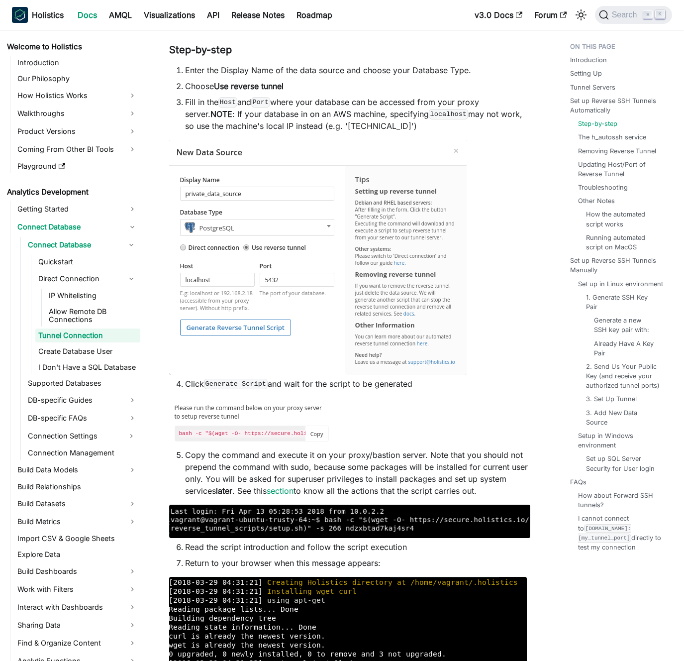
click at [391, 388] on li "Click Generate Script and wait for the script to be generated" at bounding box center [357, 384] width 345 height 12
click at [396, 388] on li "Click Generate Script and wait for the script to be generated" at bounding box center [357, 384] width 345 height 12
click at [369, 457] on li "Copy the command and execute it on your proxy/bastion server. Note that you sho…" at bounding box center [357, 473] width 345 height 48
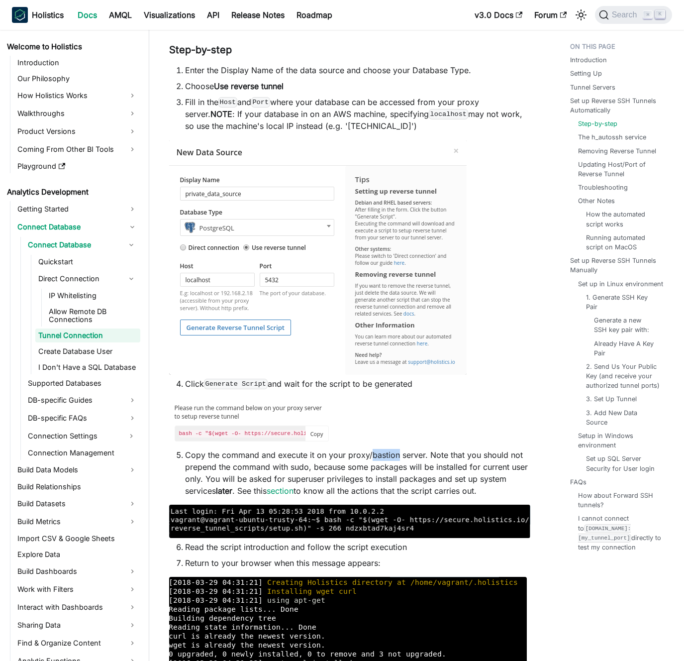
click at [369, 457] on li "Copy the command and execute it on your proxy/bastion server. Note that you sho…" at bounding box center [357, 473] width 345 height 48
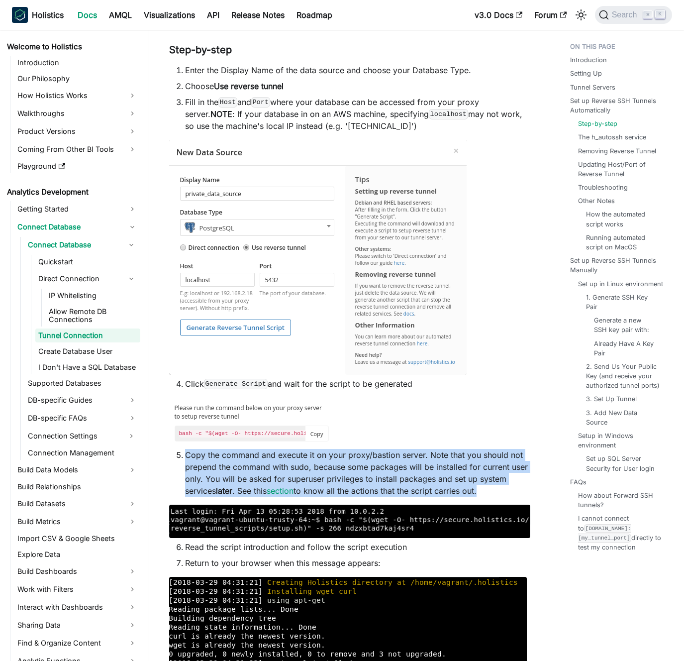
click at [369, 457] on li "Copy the command and execute it on your proxy/bastion server. Note that you sho…" at bounding box center [357, 473] width 345 height 48
click at [373, 457] on li "Copy the command and execute it on your proxy/bastion server. Note that you sho…" at bounding box center [357, 473] width 345 height 48
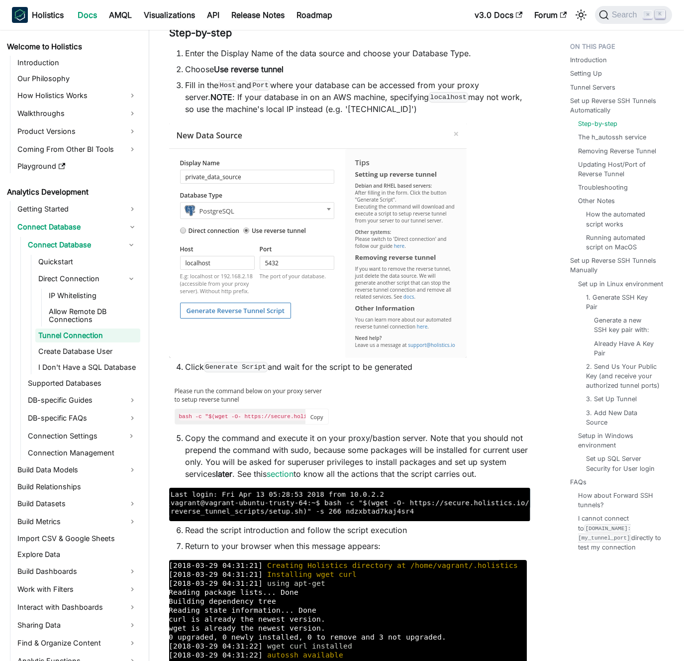
scroll to position [747, 0]
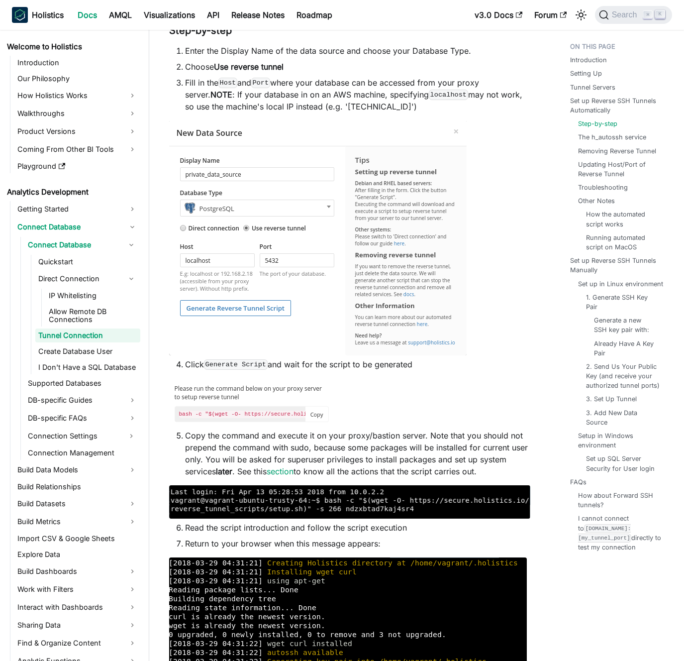
click at [391, 430] on li "Copy the command and execute it on your proxy/bastion server. Note that you sho…" at bounding box center [357, 453] width 345 height 48
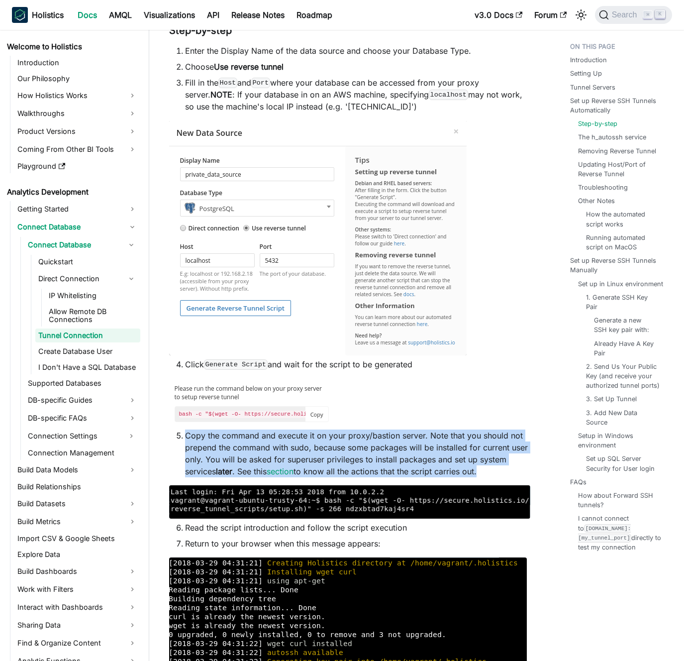
click at [391, 430] on li "Copy the command and execute it on your proxy/bastion server. Note that you sho…" at bounding box center [357, 453] width 345 height 48
click at [390, 439] on li "Copy the command and execute it on your proxy/bastion server. Note that you sho…" at bounding box center [357, 453] width 345 height 48
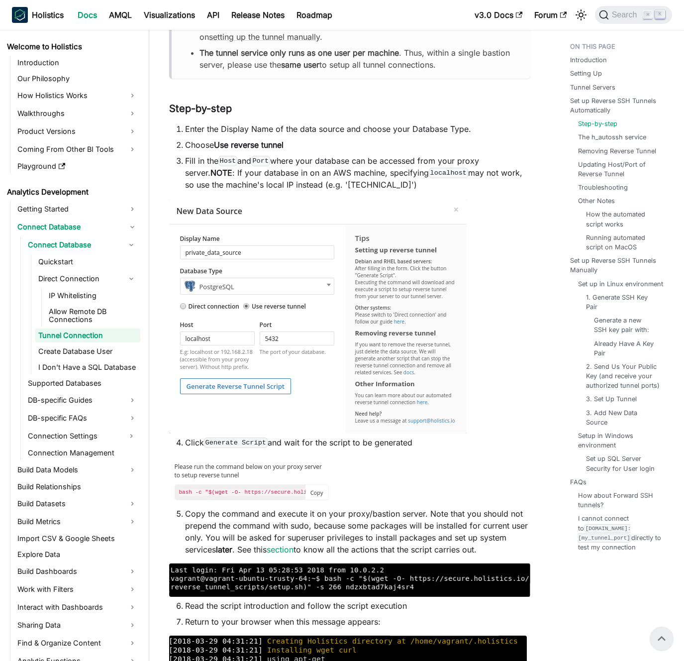
scroll to position [560, 0]
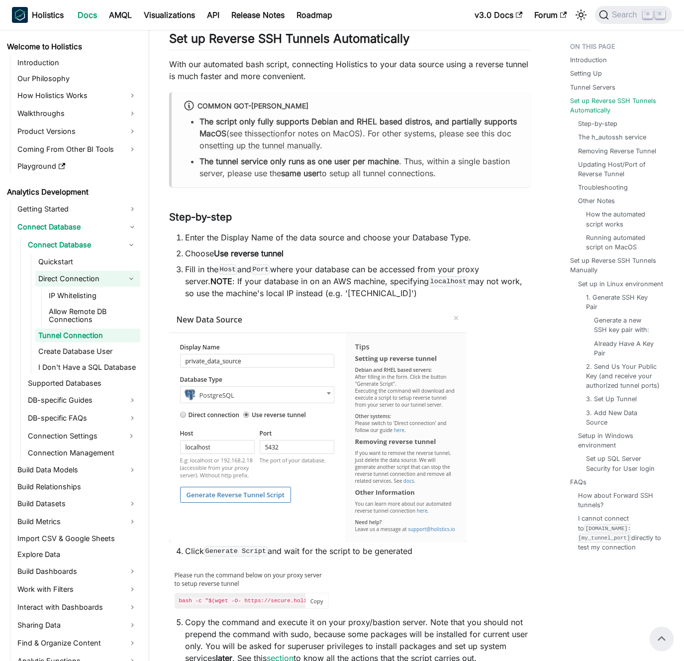
click at [128, 279] on button "Collapse sidebar category 'Direct Connection'" at bounding box center [131, 279] width 18 height 16
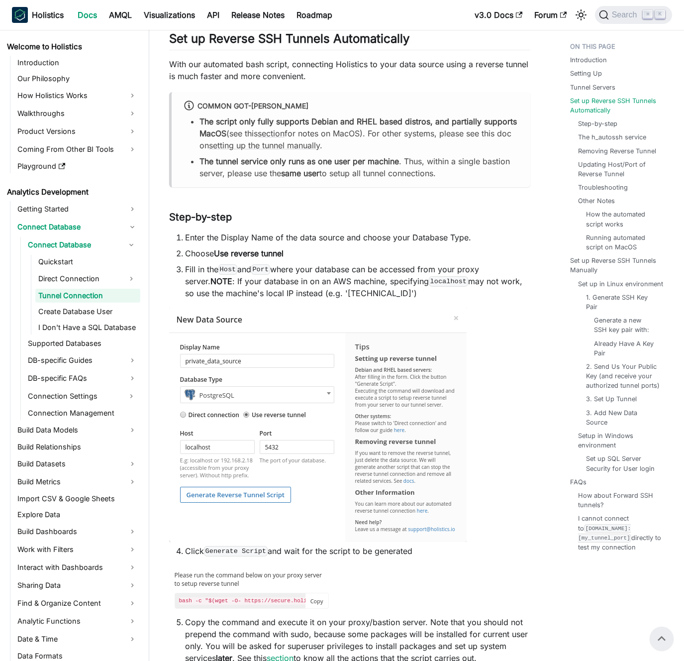
click at [314, 247] on li "Choose Use reverse tunnel" at bounding box center [357, 253] width 345 height 12
click at [319, 240] on li "Enter the Display Name of the data source and choose your Database Type." at bounding box center [357, 237] width 345 height 12
